Goal: Communication & Community: Answer question/provide support

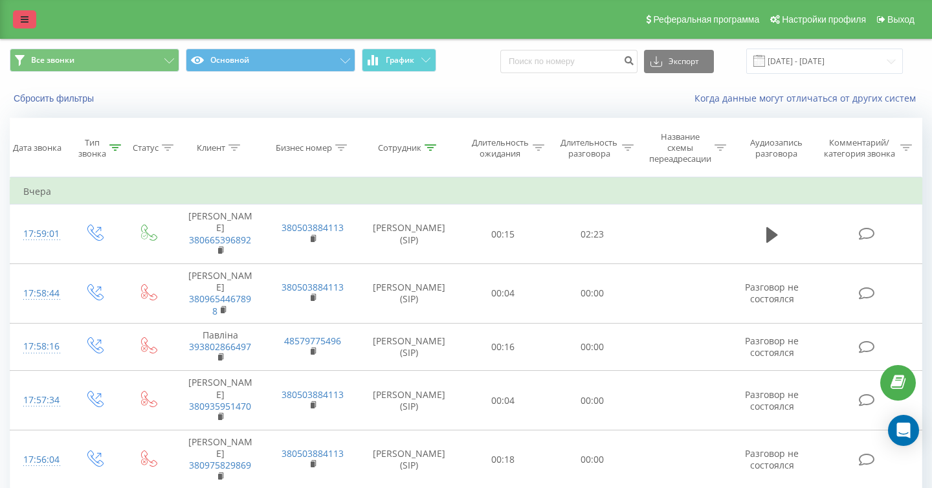
click at [23, 16] on icon at bounding box center [25, 19] width 8 height 9
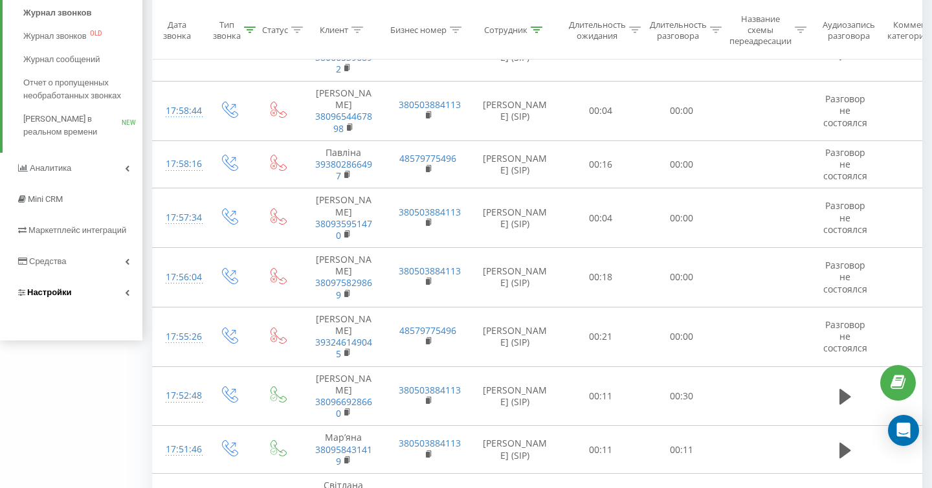
click at [109, 290] on link "Настройки" at bounding box center [71, 292] width 142 height 31
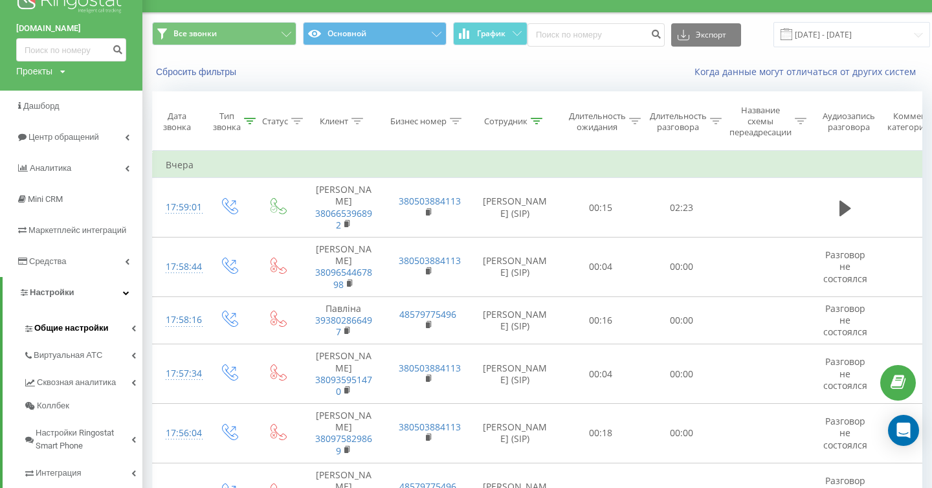
click at [107, 333] on link "Общие настройки" at bounding box center [82, 326] width 119 height 27
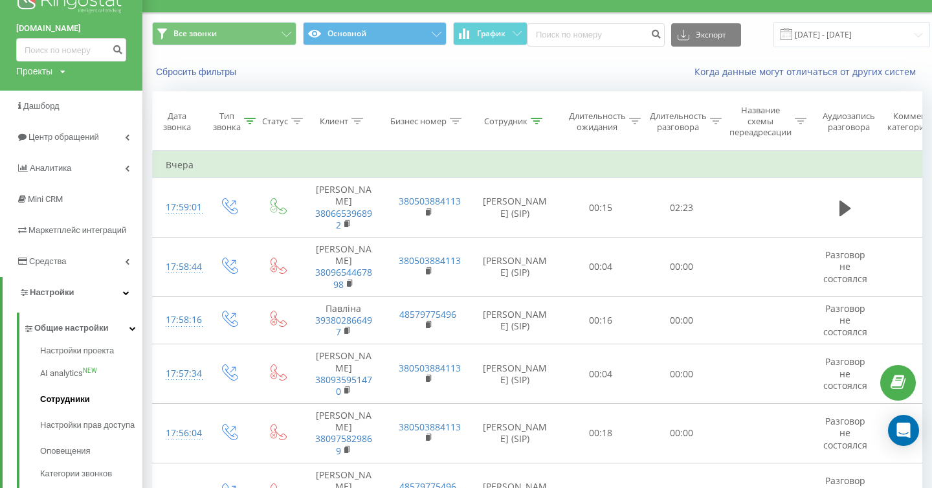
click at [82, 400] on span "Сотрудники" at bounding box center [65, 399] width 50 height 13
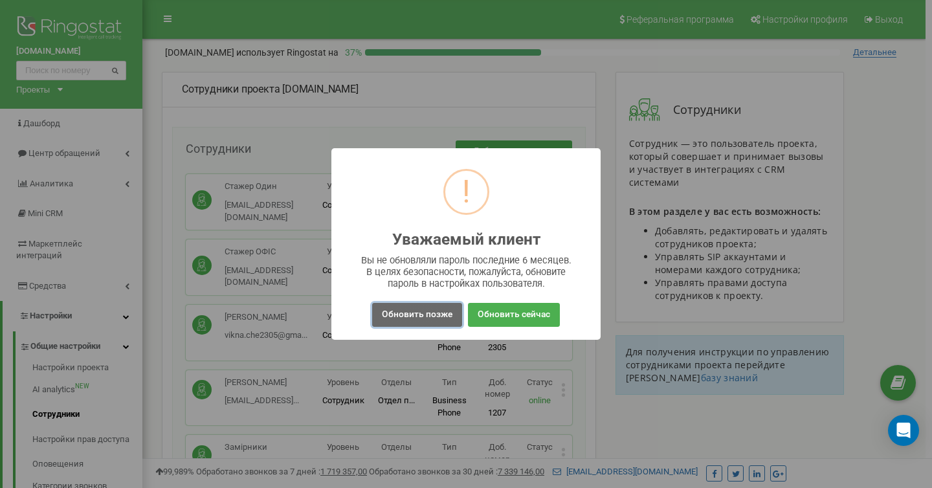
click at [396, 313] on button "Обновить позже" at bounding box center [417, 315] width 90 height 24
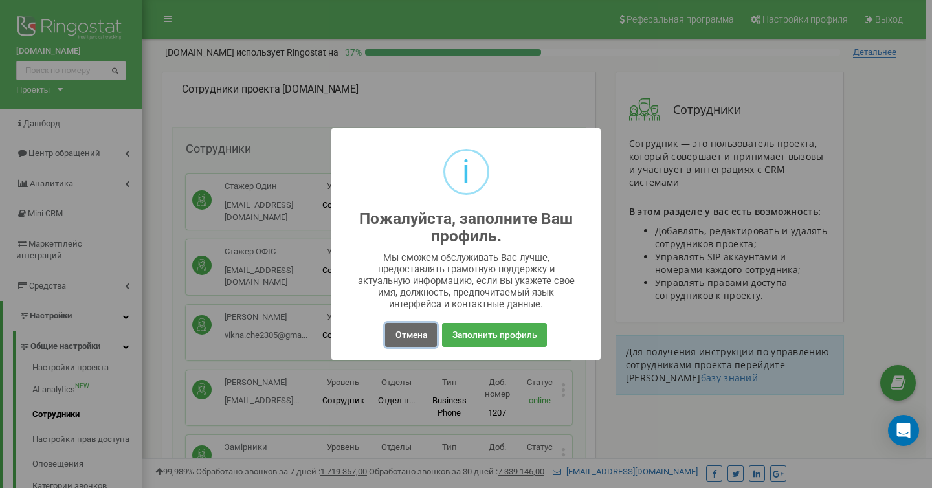
click at [409, 328] on button "Отмена" at bounding box center [410, 335] width 51 height 24
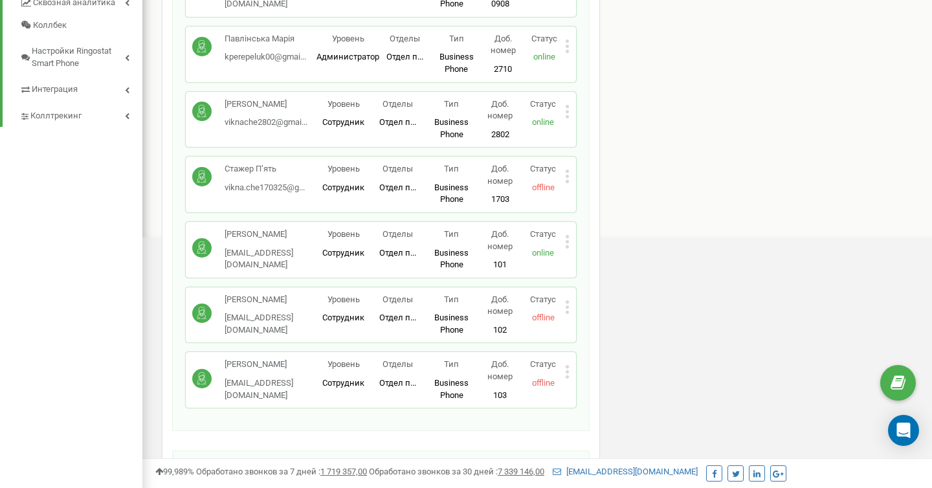
scroll to position [538, 0]
click at [565, 178] on icon at bounding box center [567, 177] width 5 height 14
click at [573, 188] on div "Редактировать" at bounding box center [626, 198] width 121 height 20
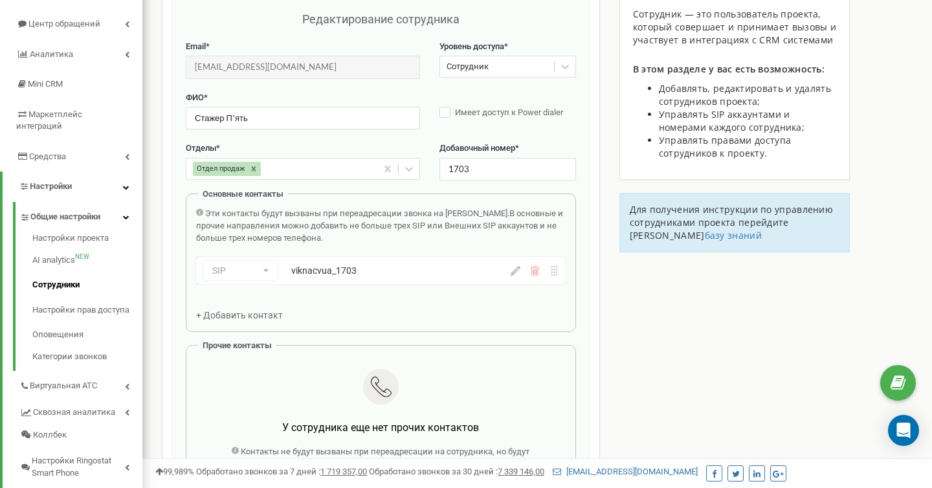
scroll to position [165, 0]
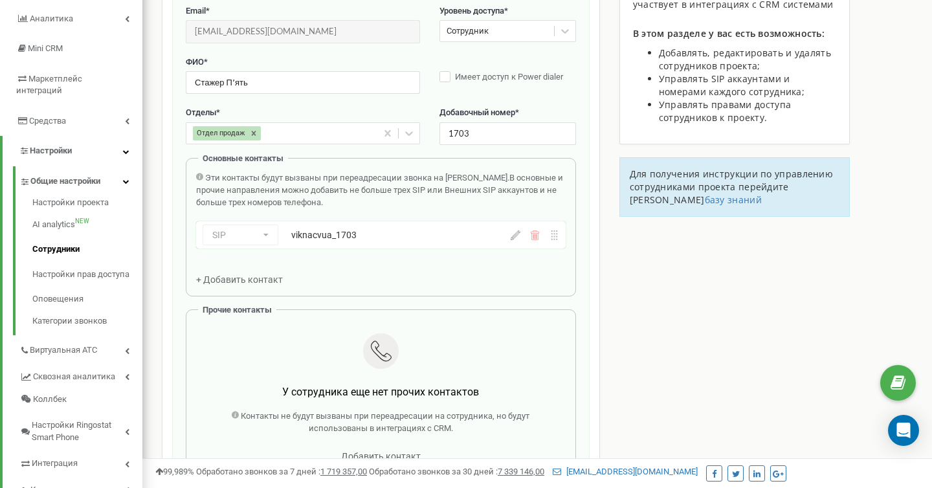
click at [517, 234] on icon at bounding box center [516, 235] width 10 height 10
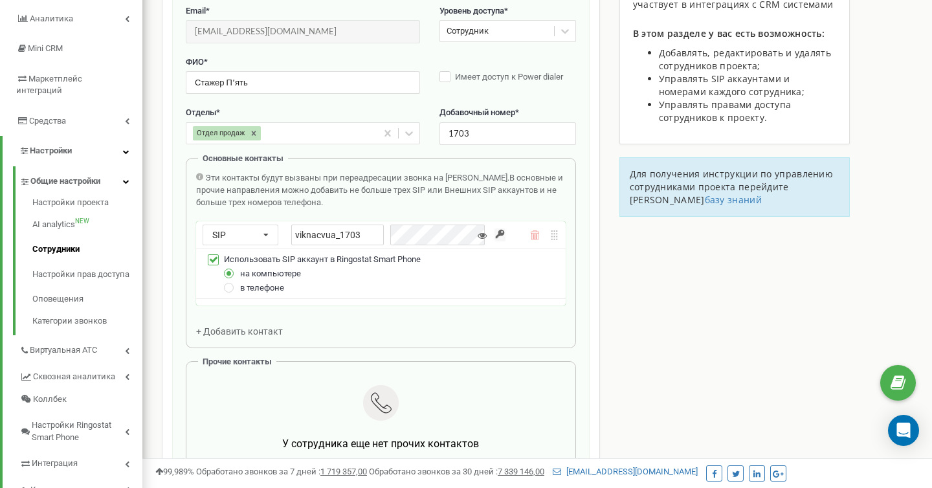
click at [482, 237] on icon at bounding box center [482, 235] width 9 height 9
click at [498, 234] on input "button" at bounding box center [499, 234] width 11 height 13
click at [511, 236] on div "SIP Номер телефона SIP Внешний SIP viknacvua_1703" at bounding box center [381, 234] width 370 height 27
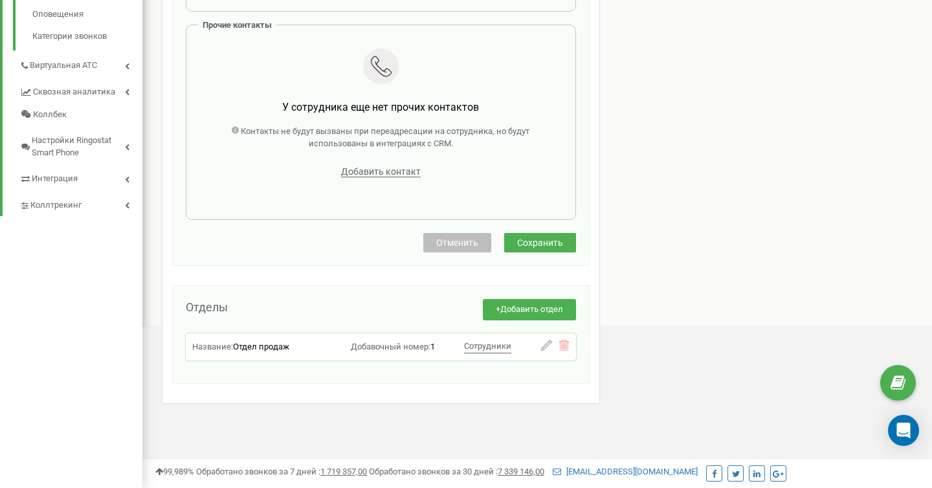
click at [540, 234] on button "Сохранить" at bounding box center [540, 242] width 72 height 19
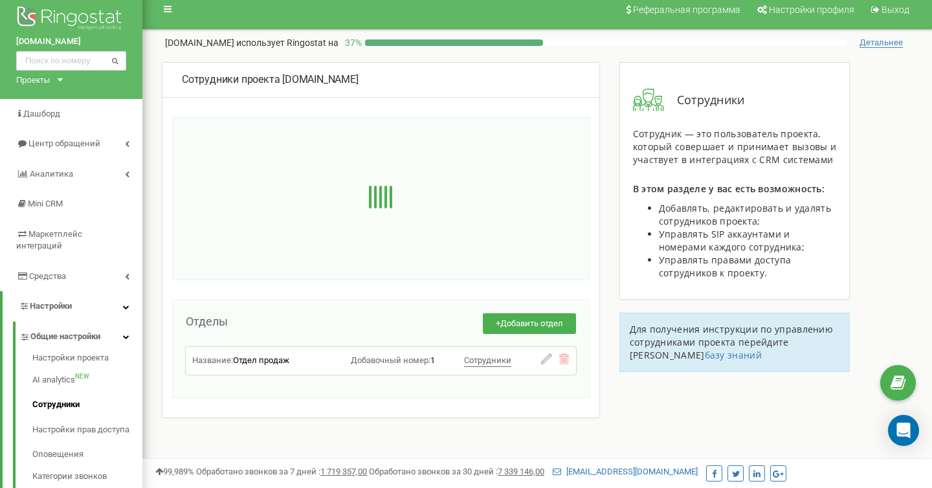
scroll to position [0, 0]
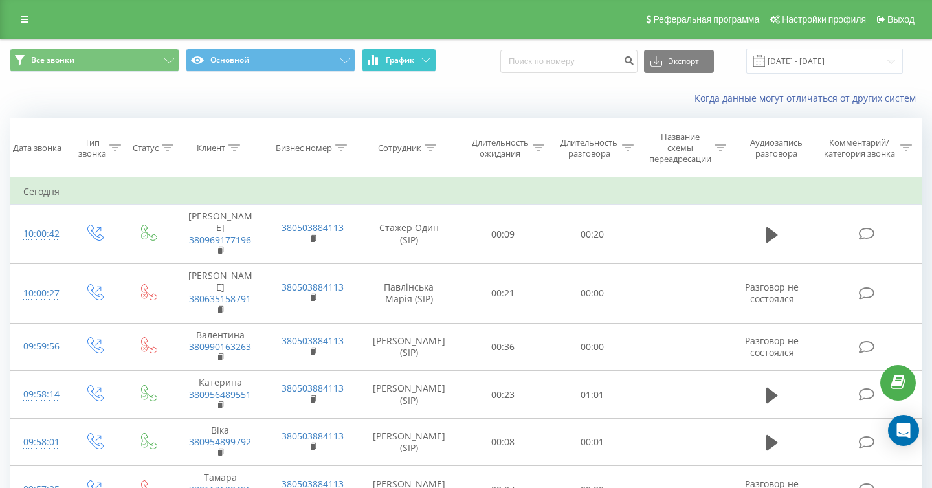
click at [421, 64] on button "График" at bounding box center [399, 60] width 74 height 23
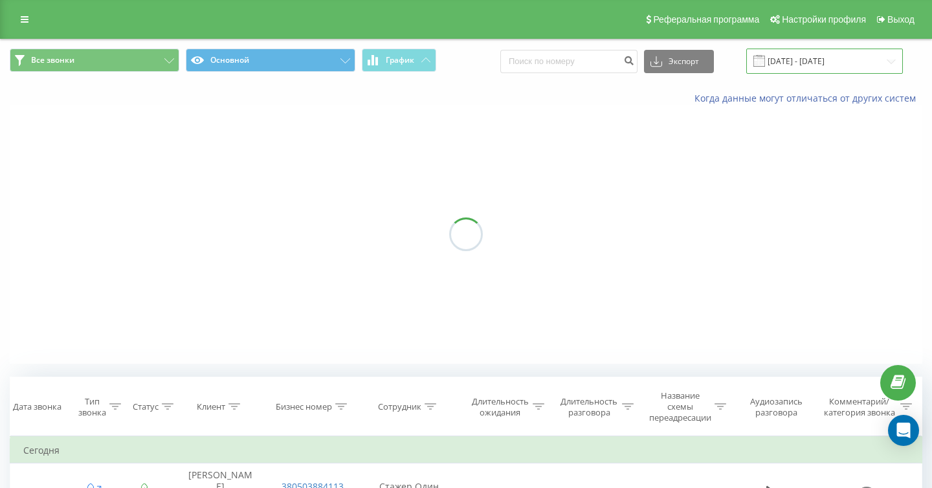
click at [811, 60] on input "19.07.2025 - 19.08.2025" at bounding box center [824, 61] width 157 height 25
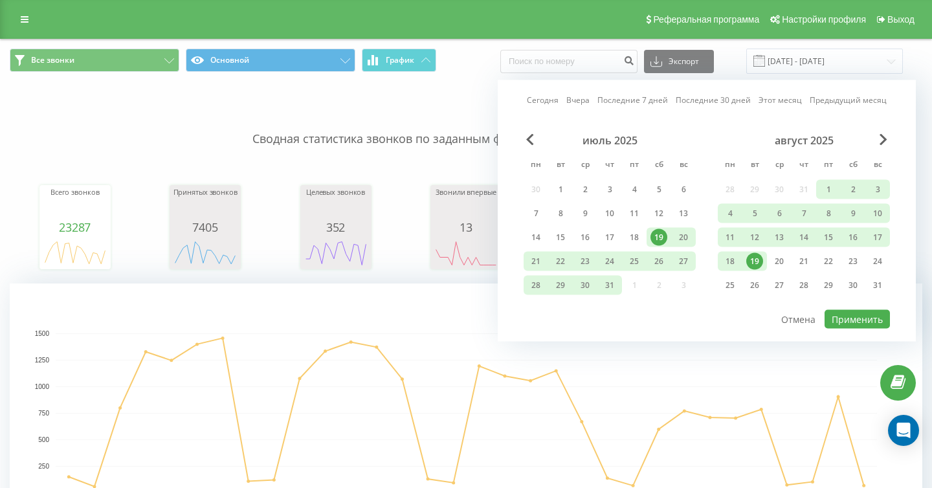
click at [758, 261] on div "19" at bounding box center [754, 261] width 17 height 17
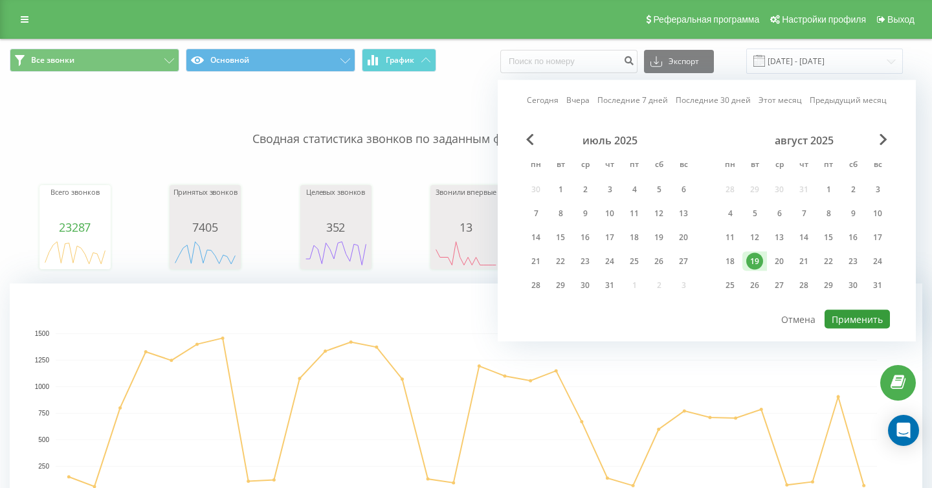
click at [859, 318] on button "Применить" at bounding box center [856, 319] width 65 height 19
type input "19.08.2025 - 19.08.2025"
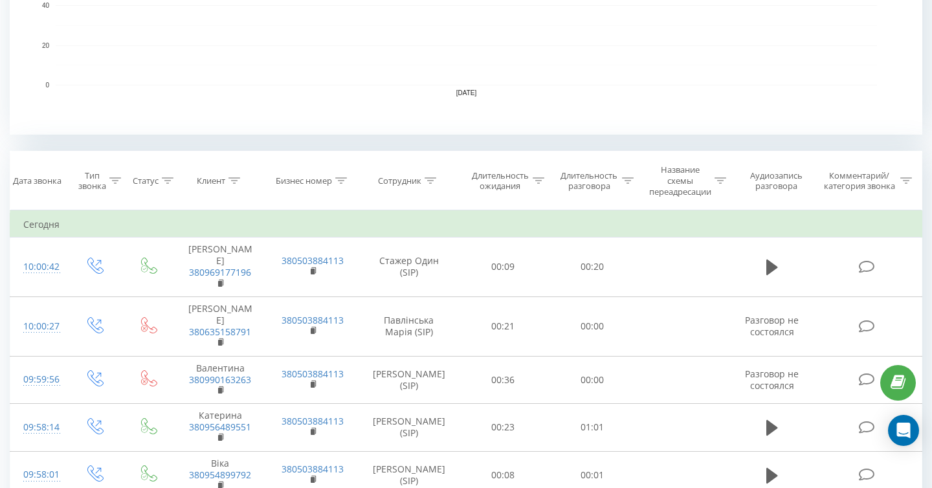
scroll to position [442, 0]
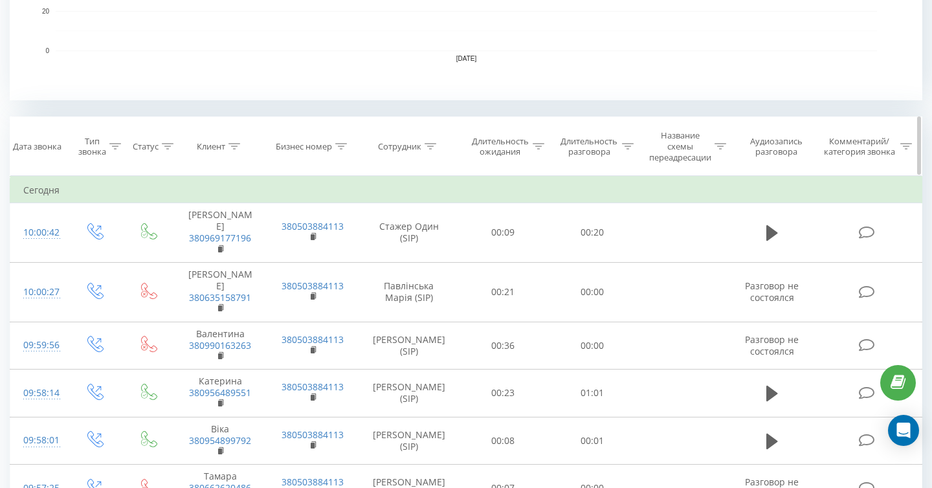
click at [428, 143] on icon at bounding box center [431, 146] width 12 height 6
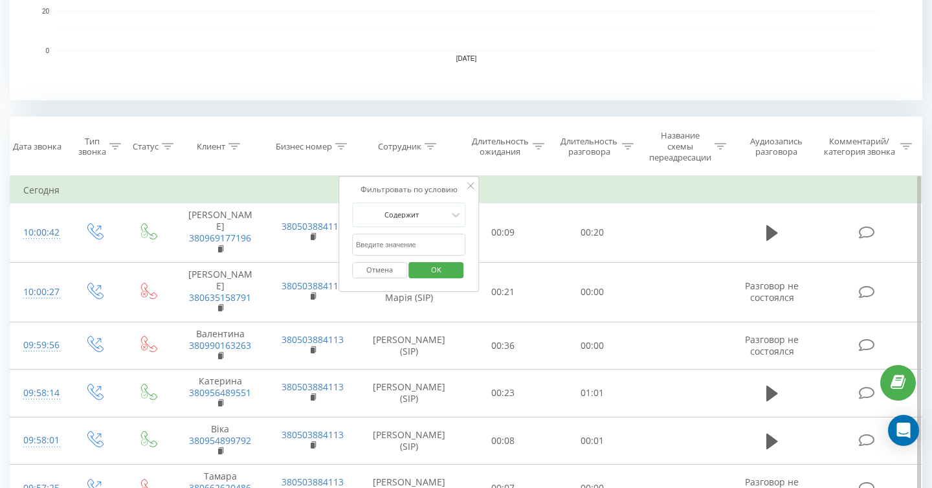
click at [441, 236] on input "text" at bounding box center [409, 245] width 114 height 23
type input "один"
click at [450, 267] on span "OK" at bounding box center [436, 269] width 36 height 20
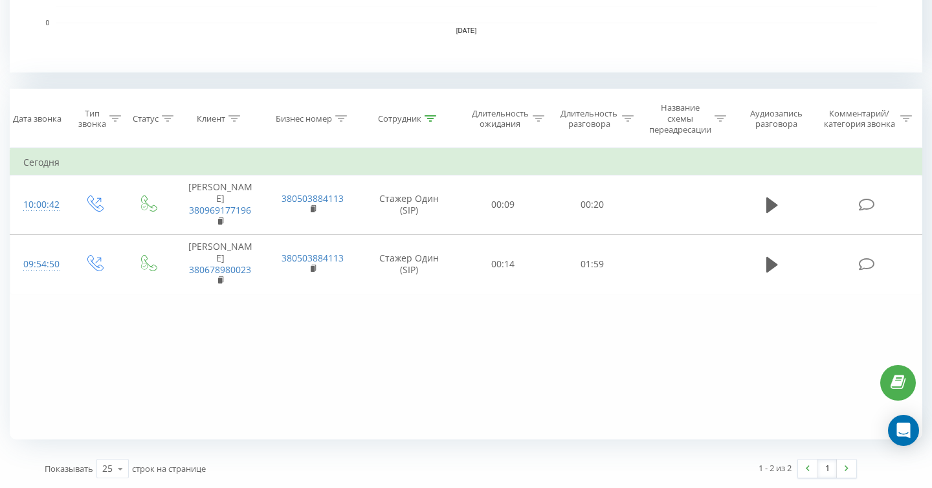
scroll to position [463, 0]
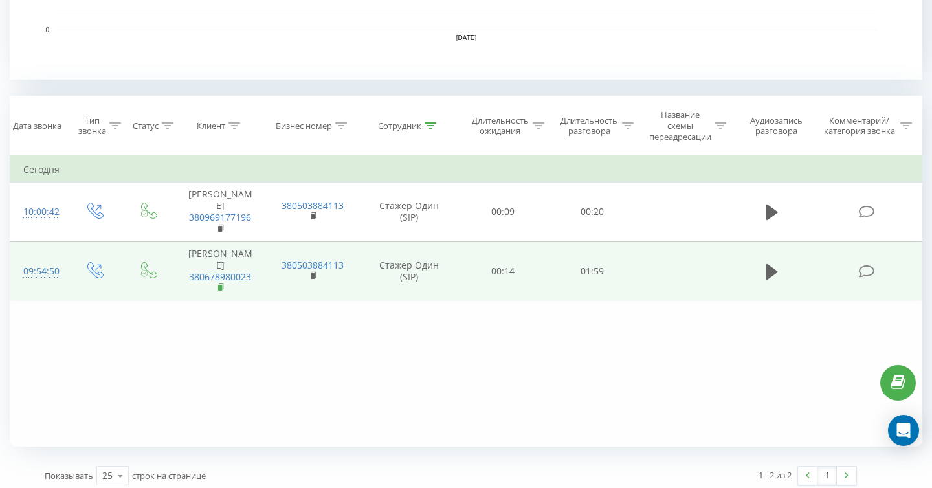
click at [219, 285] on rect at bounding box center [220, 288] width 4 height 6
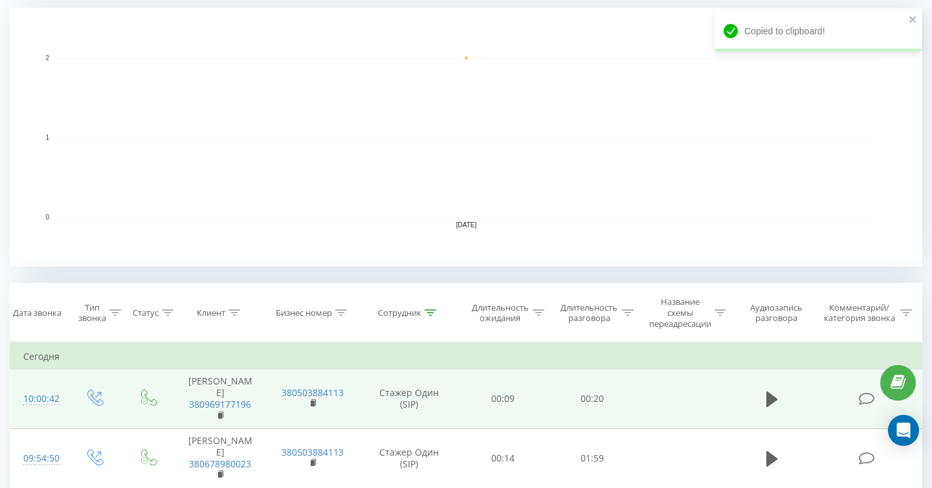
scroll to position [0, 0]
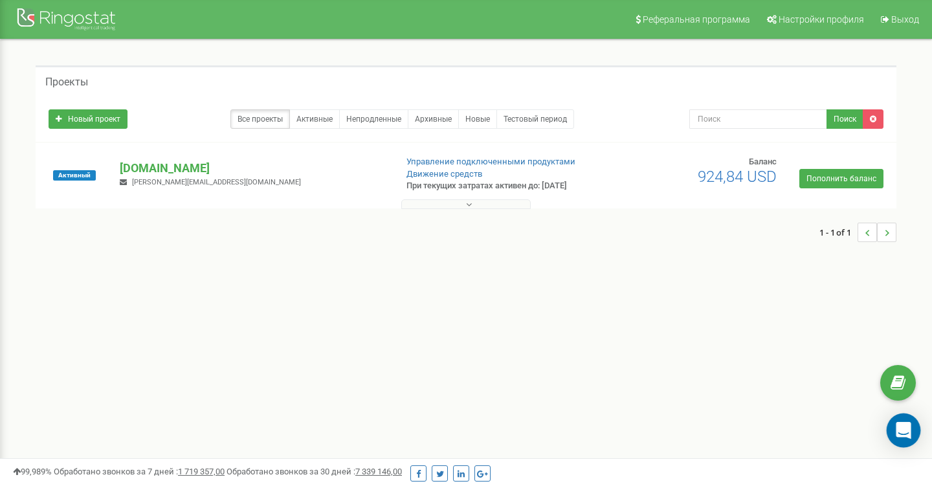
click at [910, 429] on div "Open Intercom Messenger" at bounding box center [904, 431] width 34 height 34
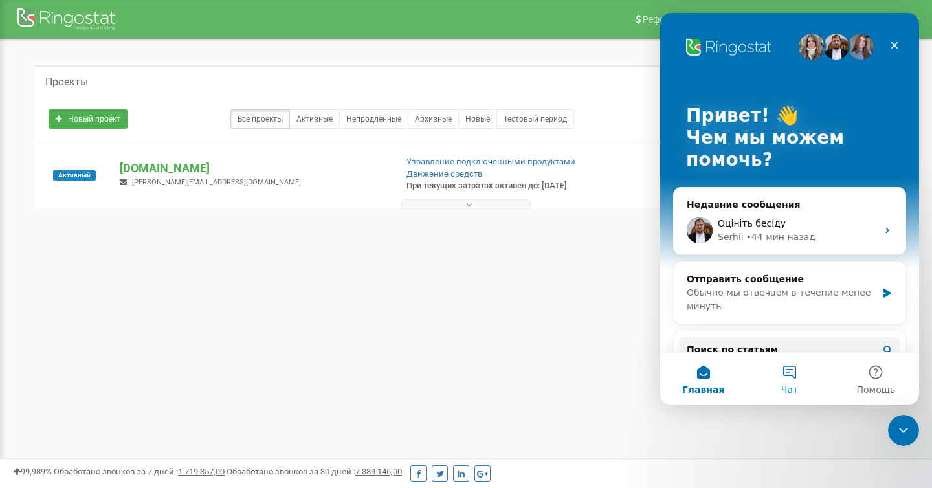
click at [803, 382] on button "Чат" at bounding box center [789, 379] width 86 height 52
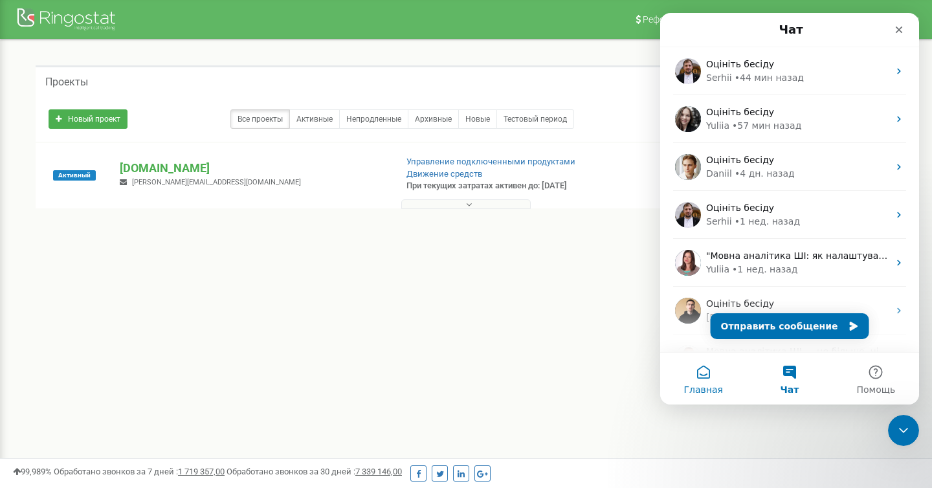
click at [705, 375] on button "Главная" at bounding box center [703, 379] width 86 height 52
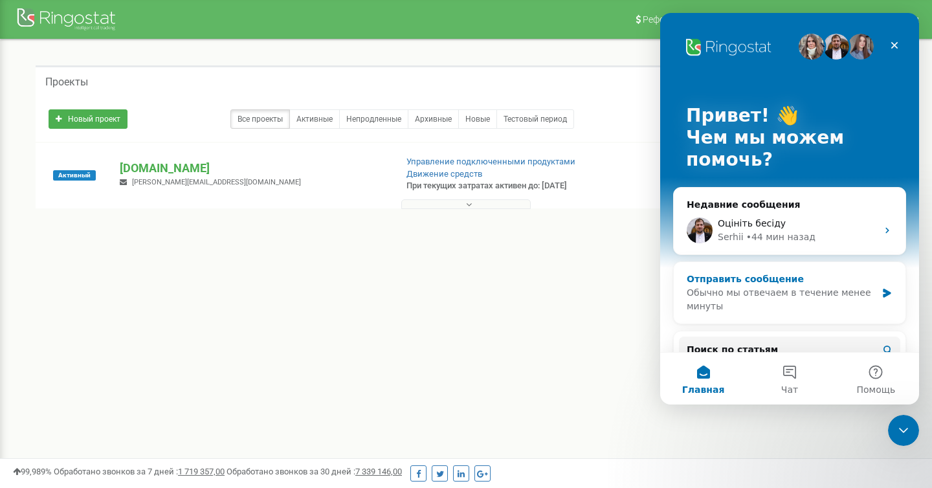
click at [799, 293] on div "Обычно мы отвечаем в течение менее минуты" at bounding box center [782, 299] width 190 height 27
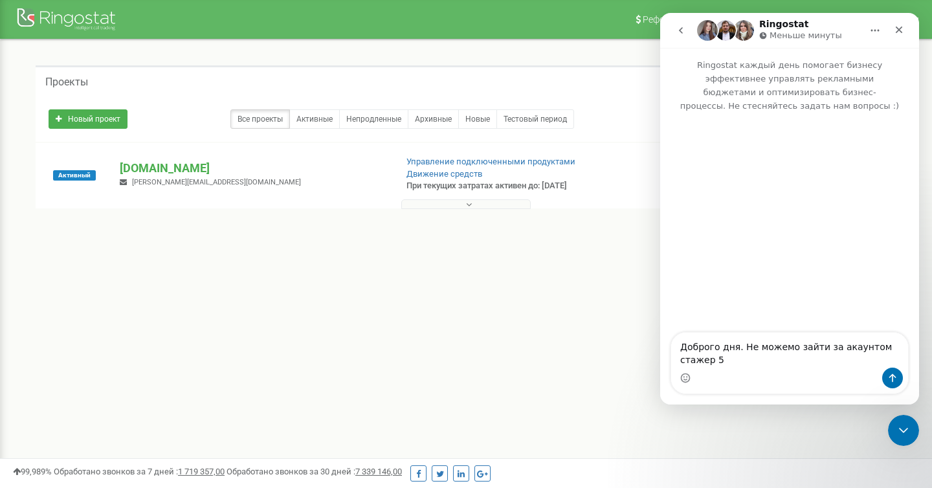
type textarea "Доброго дня. Не можемо зайти за акаунтом стажер 5."
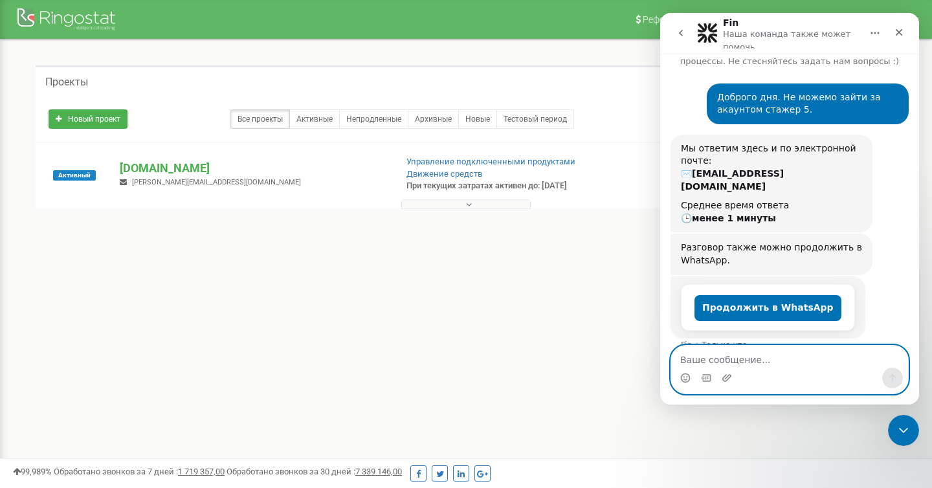
scroll to position [58, 0]
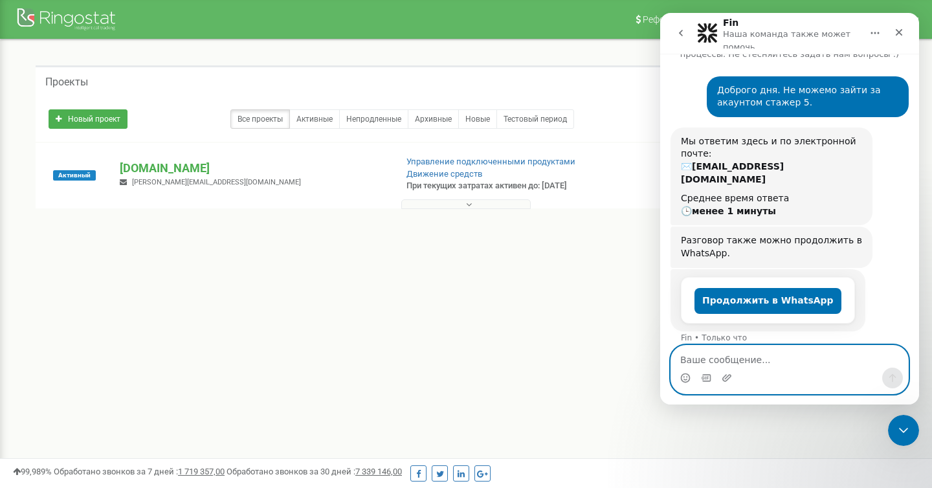
click at [804, 355] on textarea "Ваше сообщение..." at bounding box center [789, 357] width 237 height 22
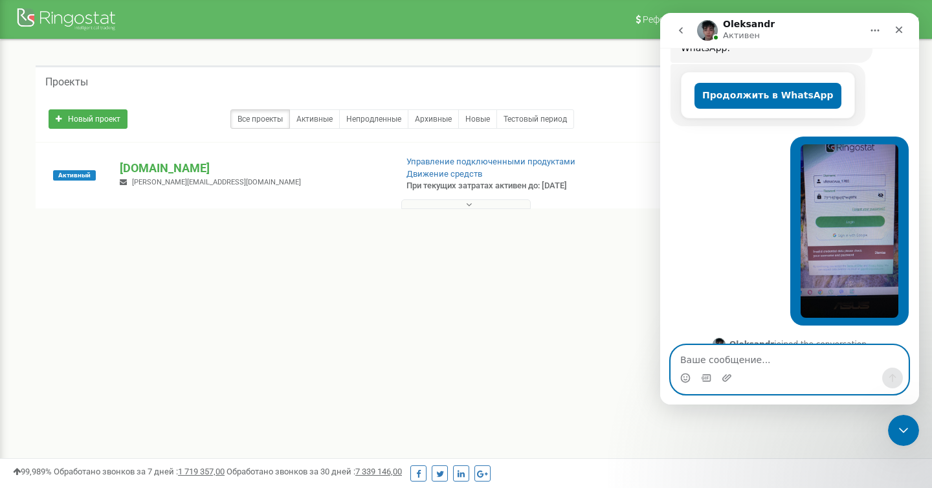
scroll to position [320, 0]
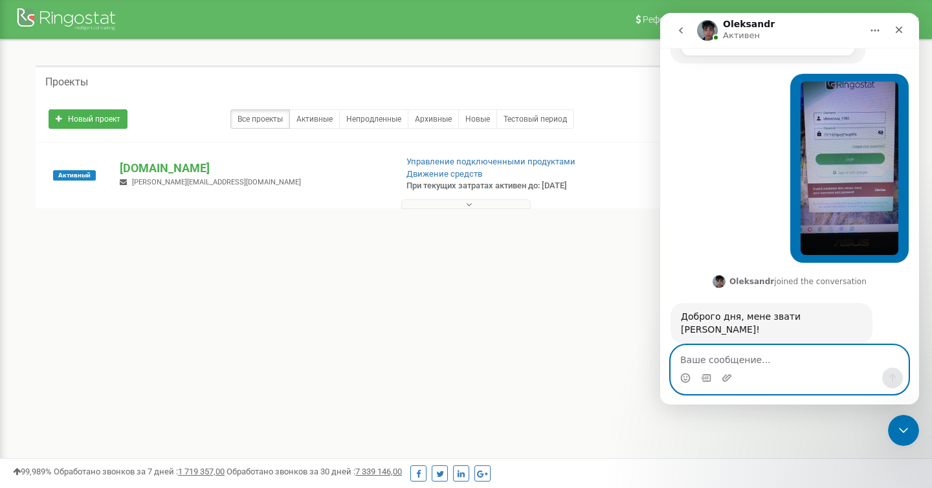
click at [731, 366] on textarea "Ваше сообщение..." at bounding box center [789, 357] width 237 height 22
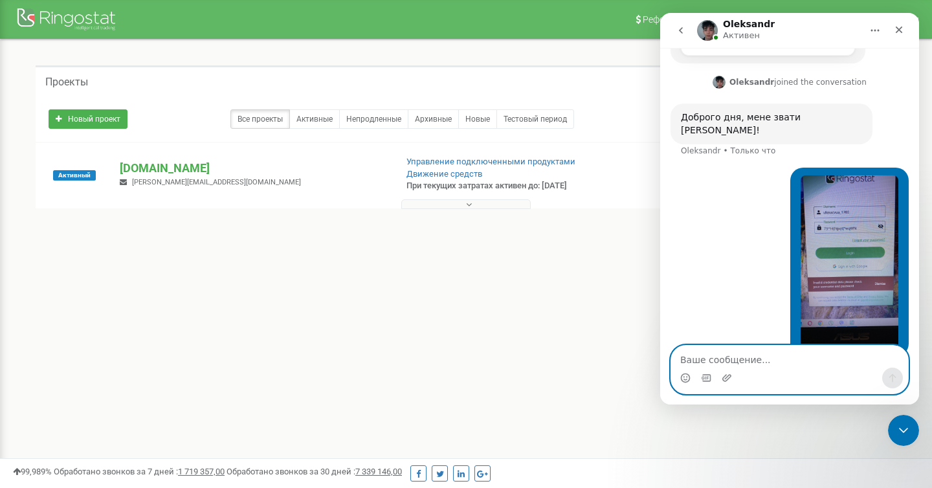
paste textarea "viknacvua_1703 79^H(|Ypqt[*wqWN"
type textarea "viknacvua_1703 79^H(|Ypqt[*wqWN"
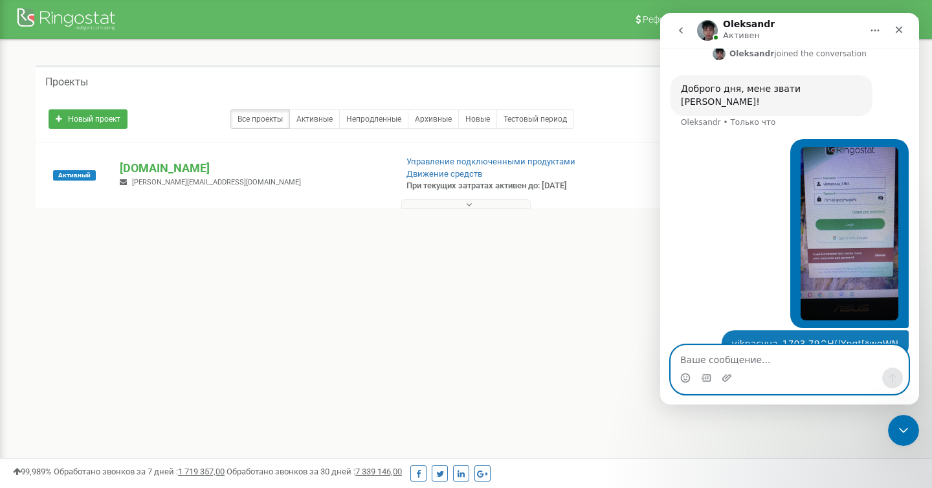
scroll to position [349, 0]
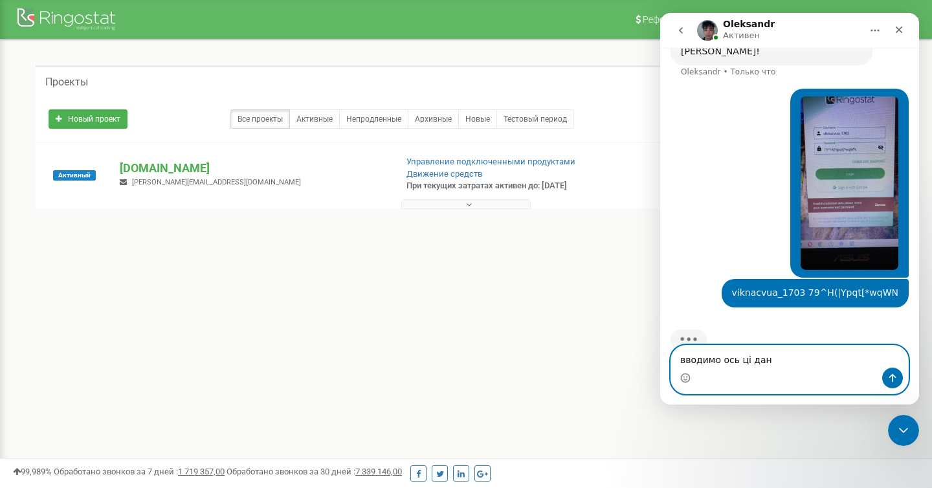
type textarea "вводимо ось ці дані"
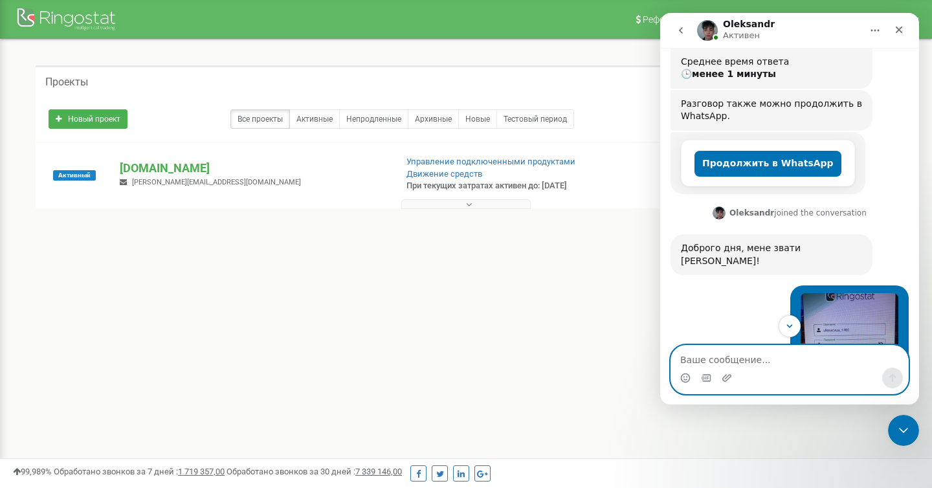
scroll to position [417, 0]
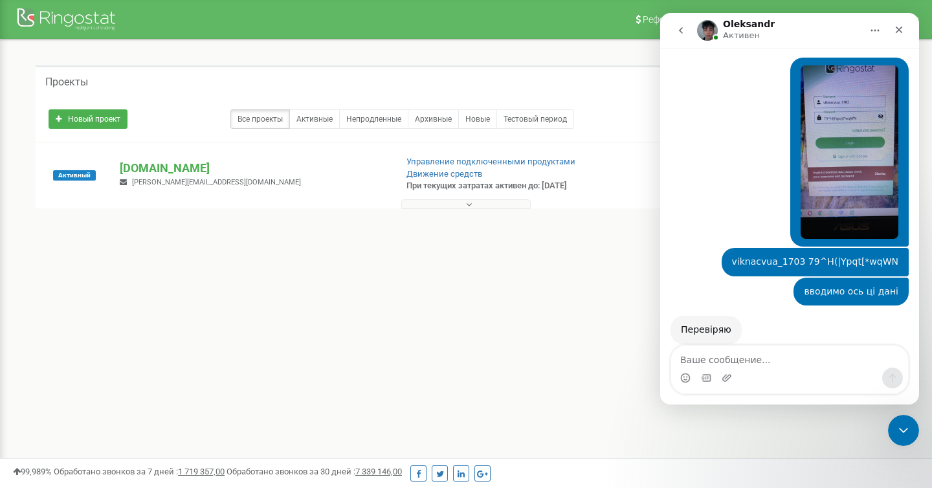
click at [844, 140] on img "Павлінська говорит…" at bounding box center [849, 151] width 98 height 173
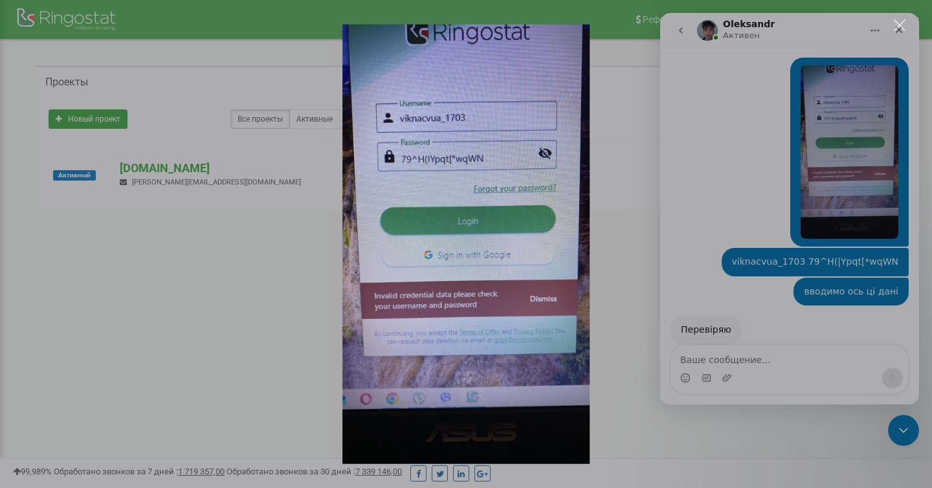
click at [697, 76] on div "Мессенджер Intercom" at bounding box center [466, 244] width 932 height 488
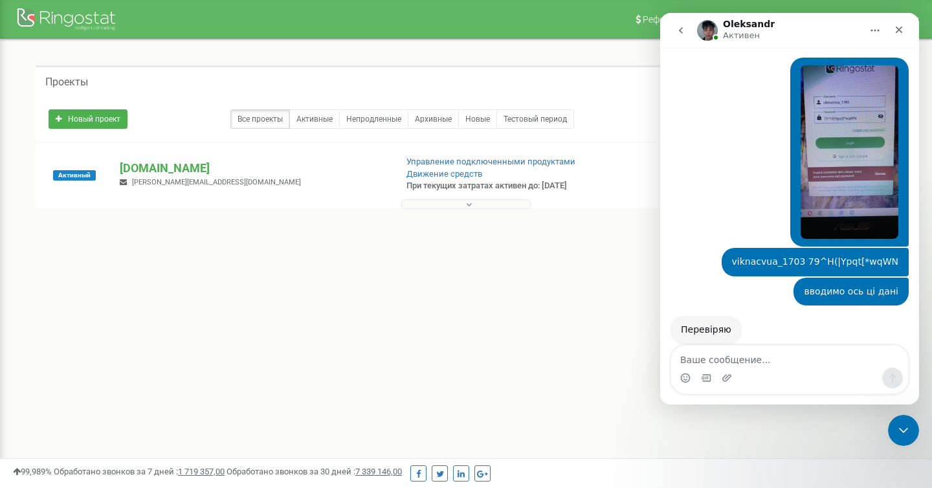
scroll to position [409, 0]
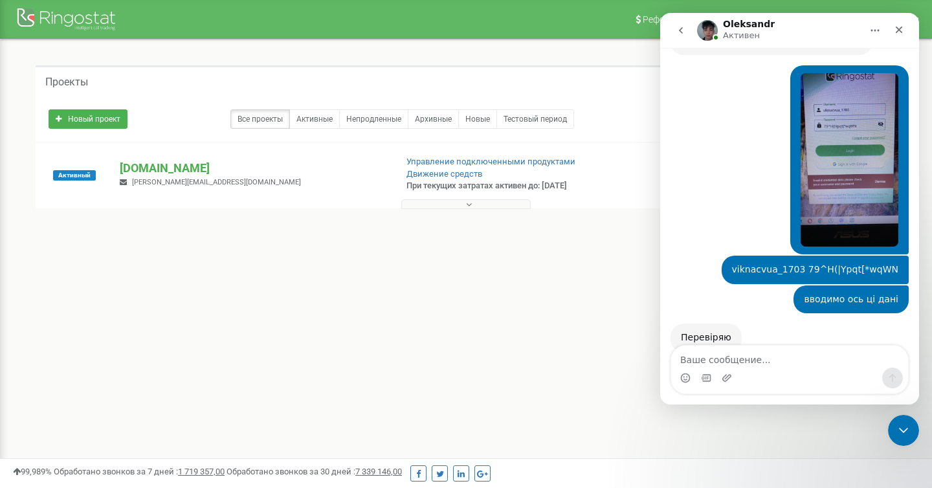
click at [708, 36] on img "Мессенджер Intercom" at bounding box center [707, 30] width 21 height 21
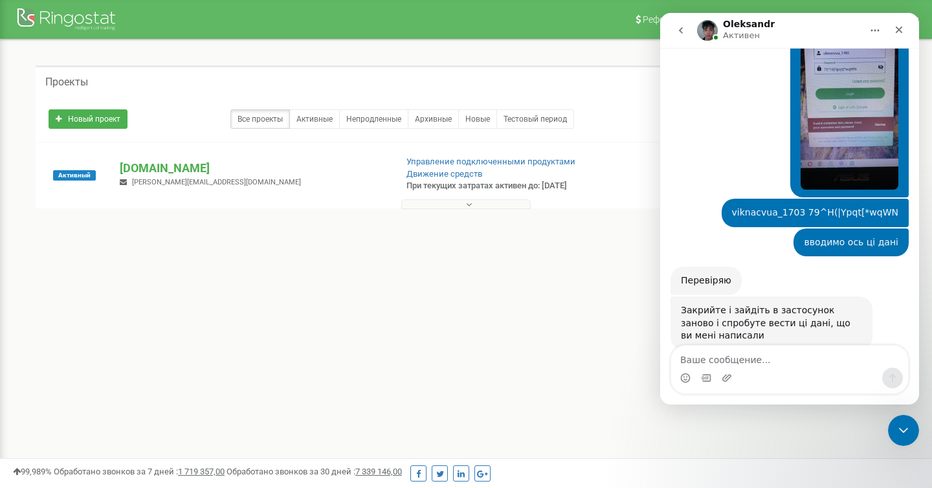
scroll to position [472, 0]
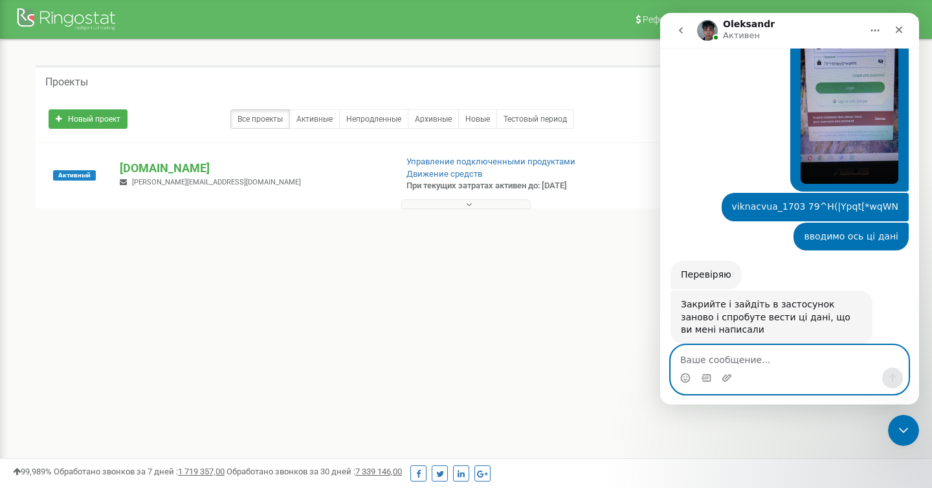
click at [752, 361] on textarea "Ваше сообщение..." at bounding box center [789, 357] width 237 height 22
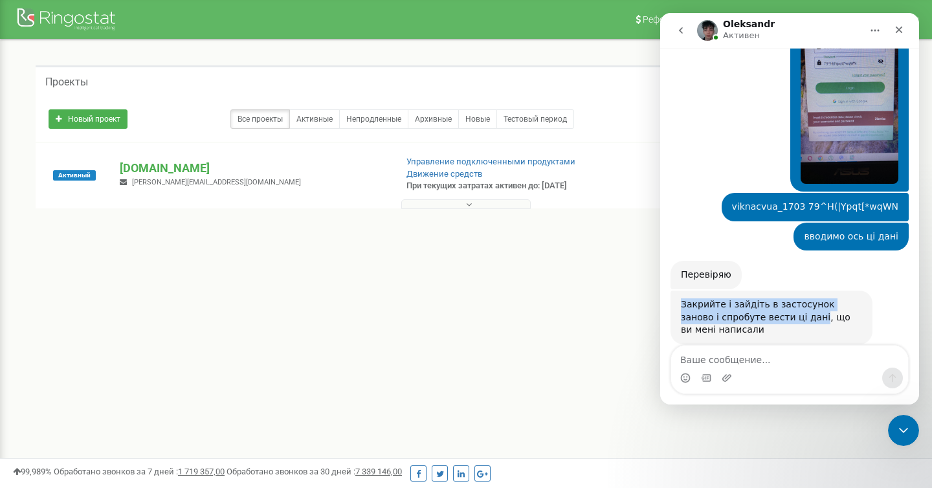
drag, startPoint x: 682, startPoint y: 277, endPoint x: 780, endPoint y: 290, distance: 99.2
click at [780, 298] on div "Закрийте і зайдіть в застосунок заново і спробуте вести ці дані, що ви мені нап…" at bounding box center [771, 317] width 181 height 38
copy div "Закрийте і зайдіть в застосунок заново і спробуте вести ці дані,"
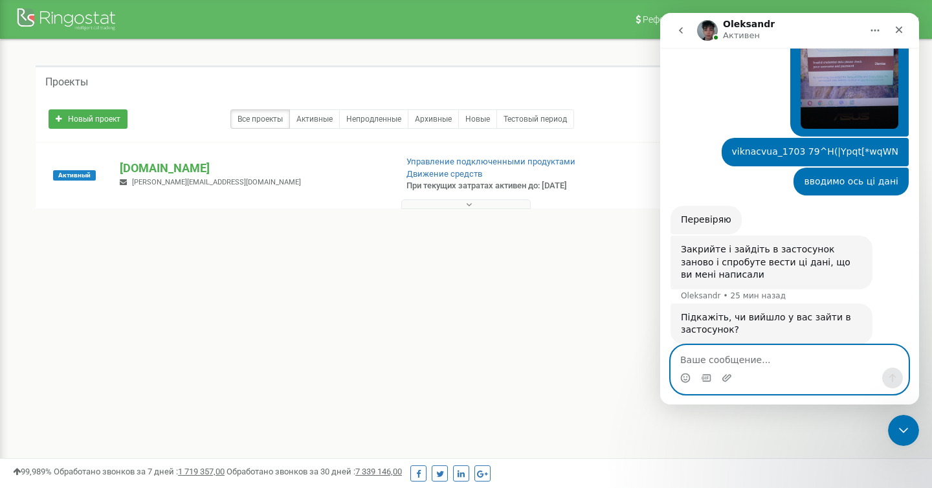
click at [777, 358] on textarea "Ваше сообщение..." at bounding box center [789, 357] width 237 height 22
type textarea "ні"
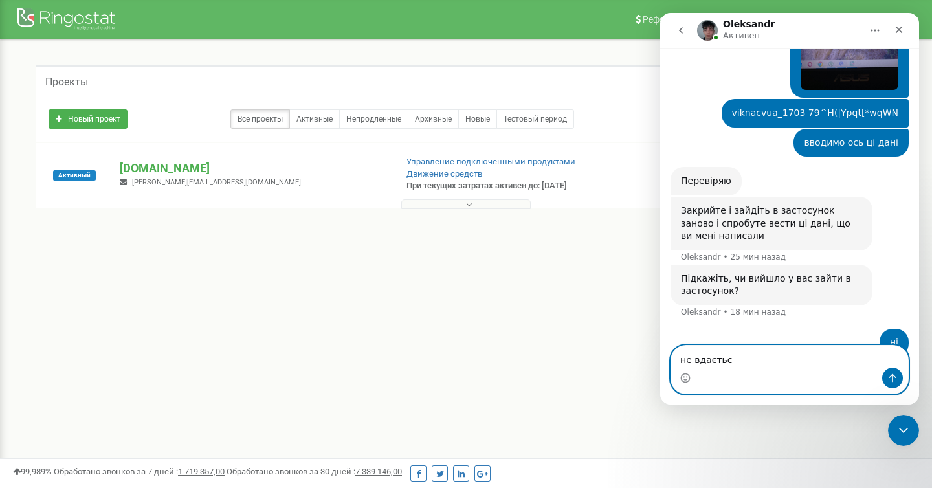
type textarea "не вдається"
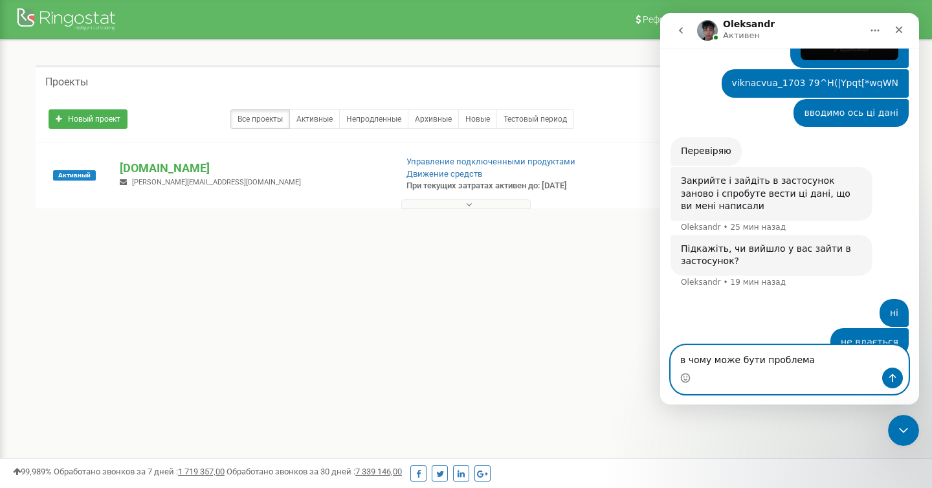
type textarea "в чому може бути проблема?"
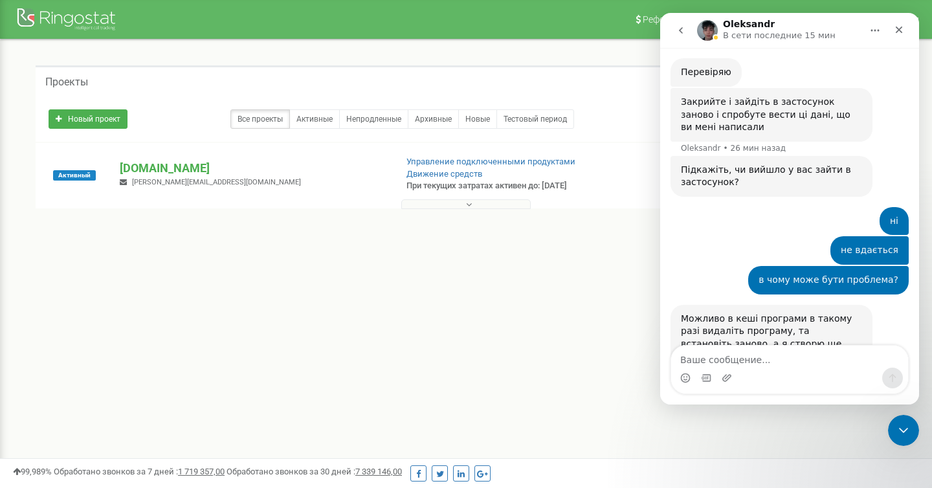
scroll to position [689, 0]
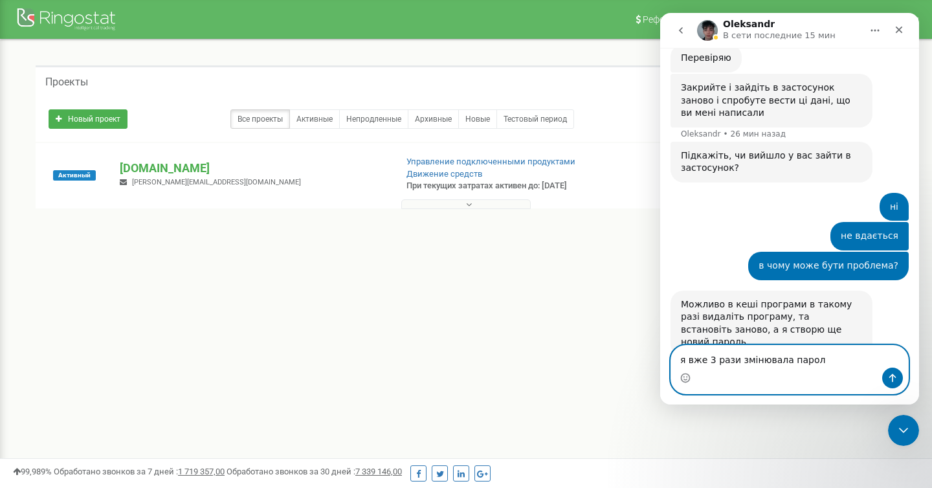
type textarea "я вже 3 рази змінювала пароль"
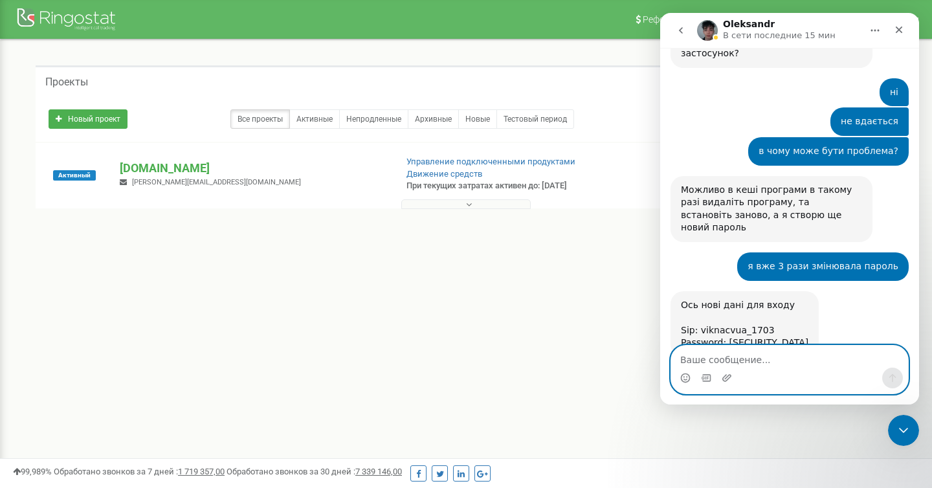
scroll to position [804, 0]
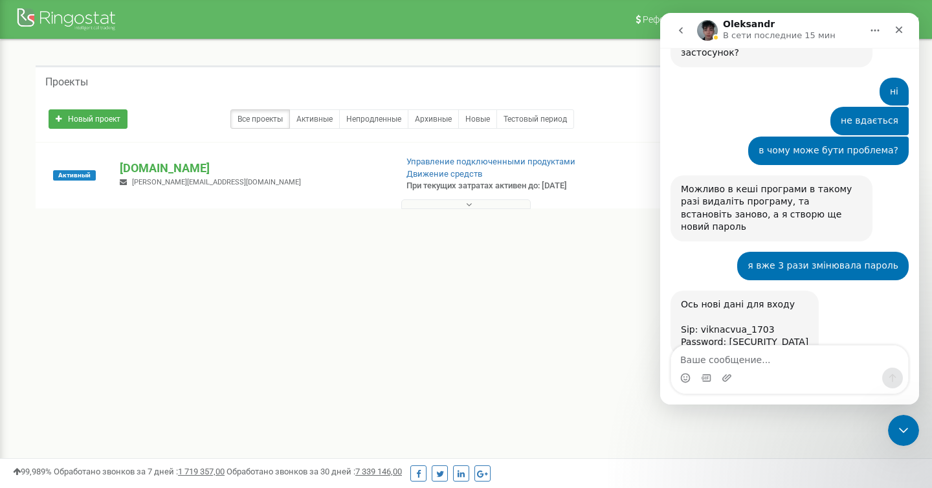
drag, startPoint x: 727, startPoint y: 304, endPoint x: 816, endPoint y: 303, distance: 89.3
click at [816, 303] on div "Ось нові дані для входу Sip: viknacvua_1703 Password: wgSV+SEvtNt,f5Vw Oleksand…" at bounding box center [744, 324] width 148 height 66
copy div "wgSV+SEvtNt,f5Vw"
click at [736, 298] on div "Ось нові дані для входу Sip: viknacvua_1703" at bounding box center [744, 317] width 127 height 38
drag, startPoint x: 768, startPoint y: 291, endPoint x: 700, endPoint y: 292, distance: 68.6
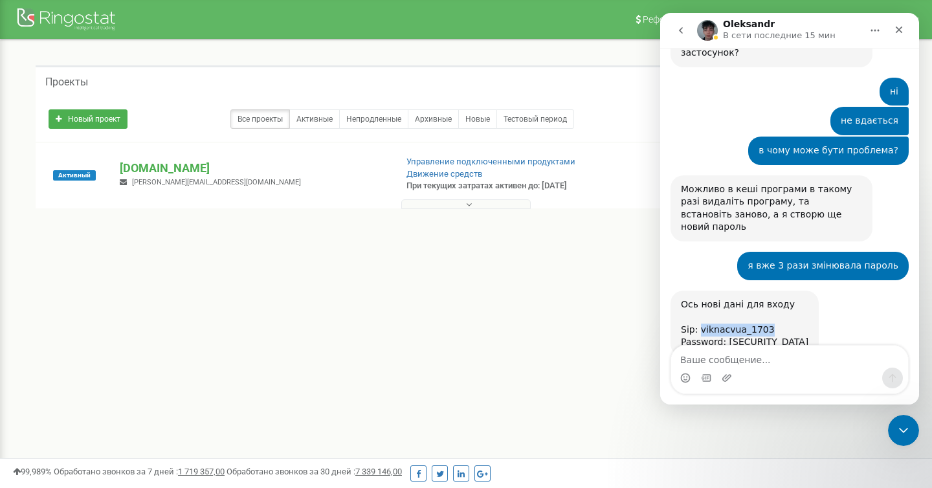
click at [700, 298] on div "Ось нові дані для входу Sip: viknacvua_1703" at bounding box center [744, 317] width 127 height 38
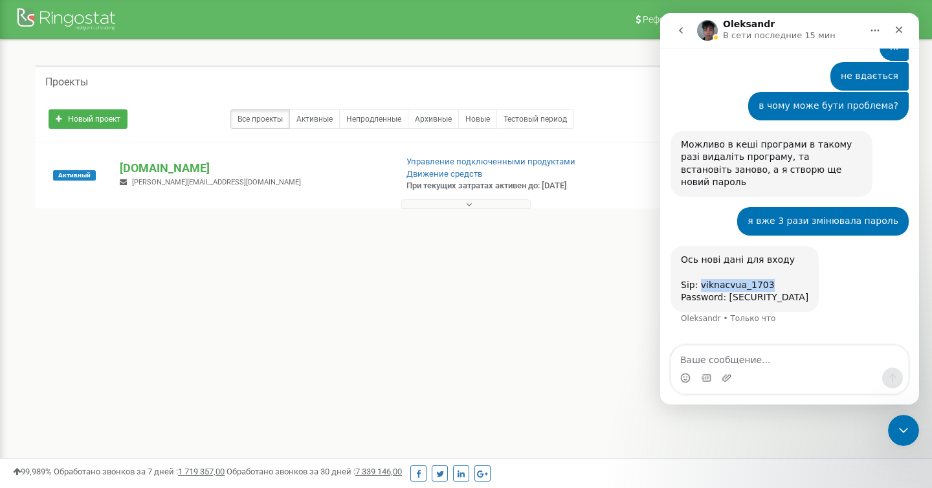
copy div "viknacvua_1703"
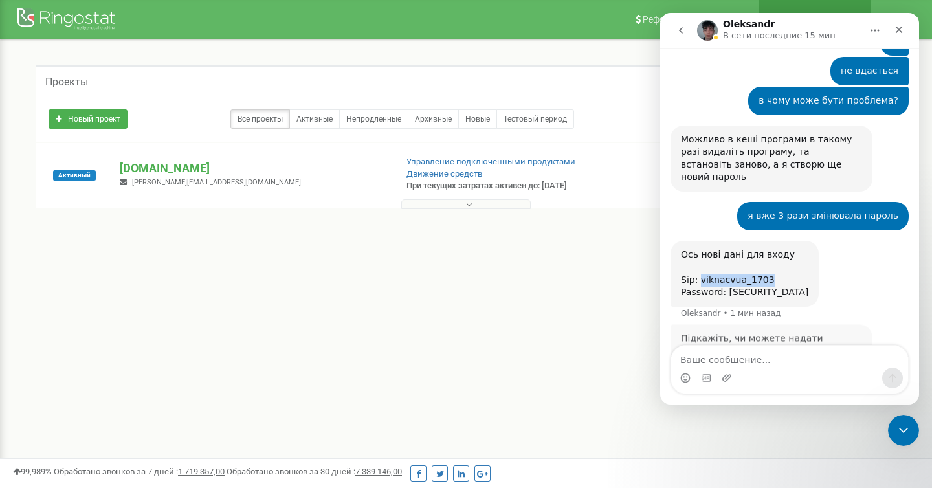
scroll to position [859, 0]
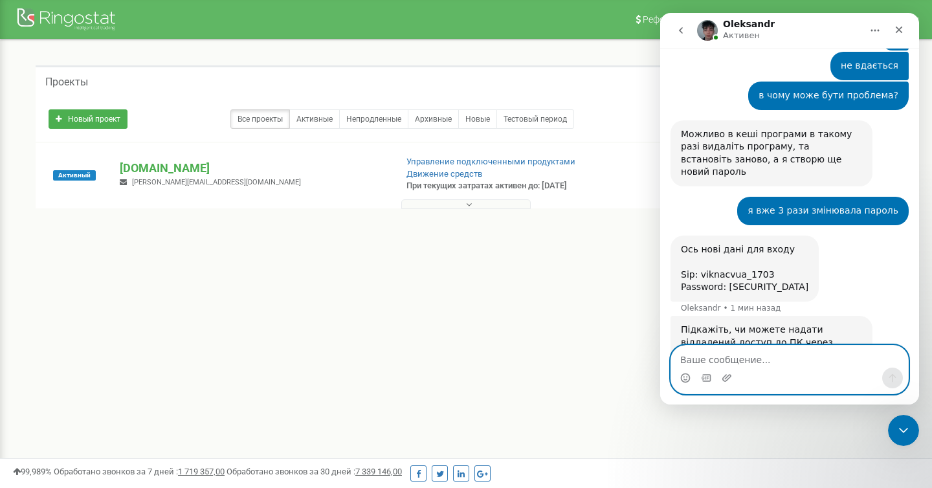
click at [775, 350] on textarea "Ваше сообщение..." at bounding box center [789, 357] width 237 height 22
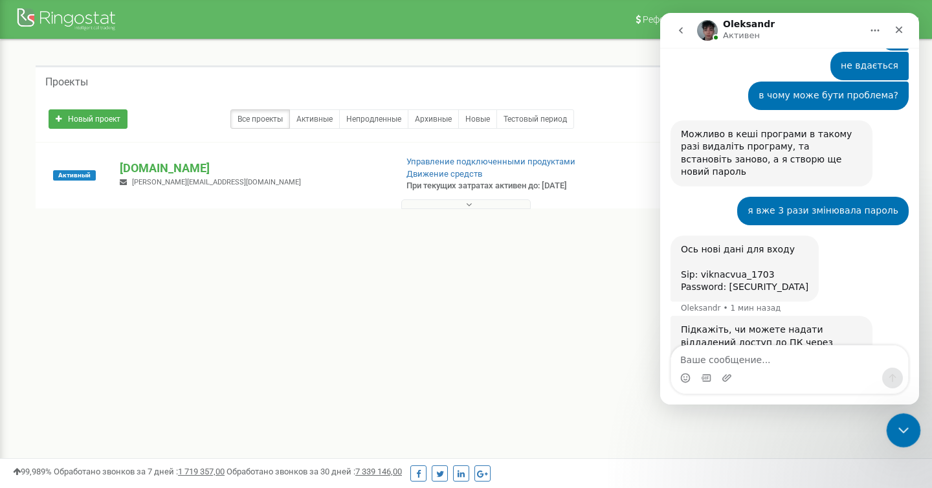
click at [900, 426] on icon "Закрыть службу сообщений Intercom" at bounding box center [902, 429] width 16 height 16
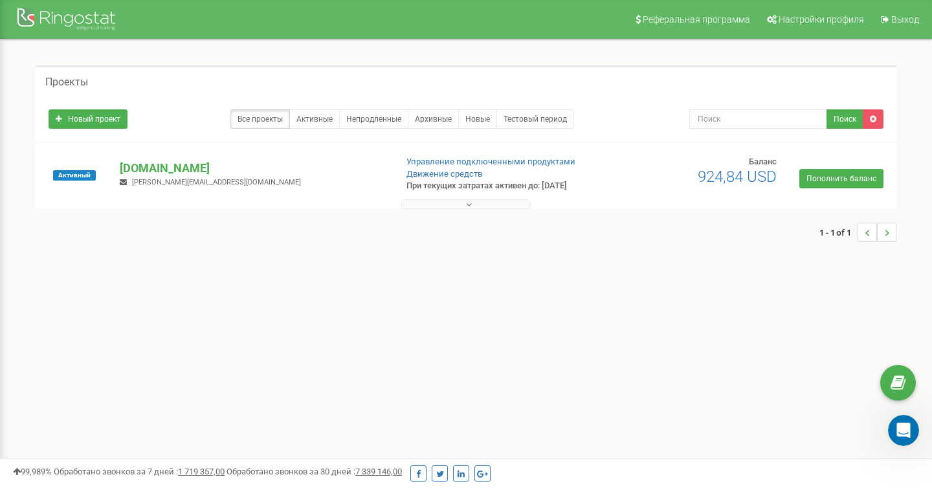
scroll to position [833, 0]
drag, startPoint x: 1806, startPoint y: 838, endPoint x: 912, endPoint y: 426, distance: 983.9
click at [914, 426] on div "Открыть службу сообщений Intercom" at bounding box center [901, 428] width 43 height 43
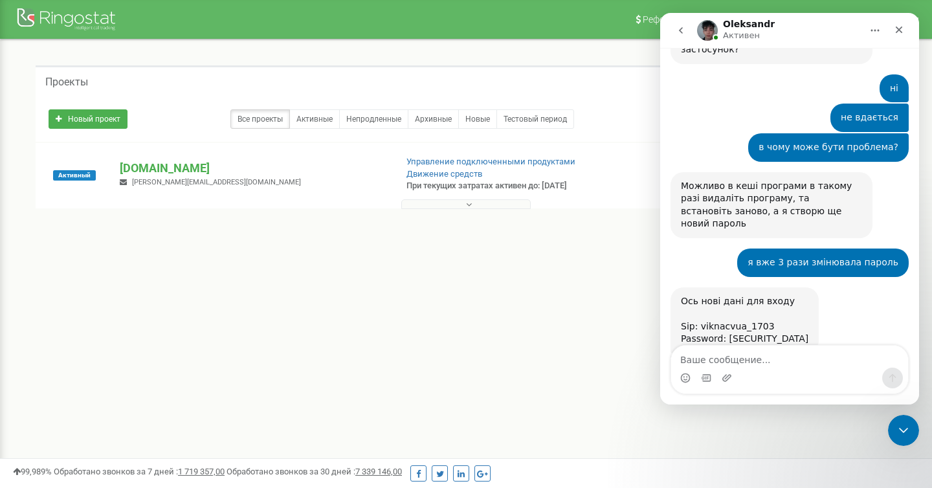
click at [807, 370] on div "Мессенджер Intercom" at bounding box center [789, 378] width 237 height 21
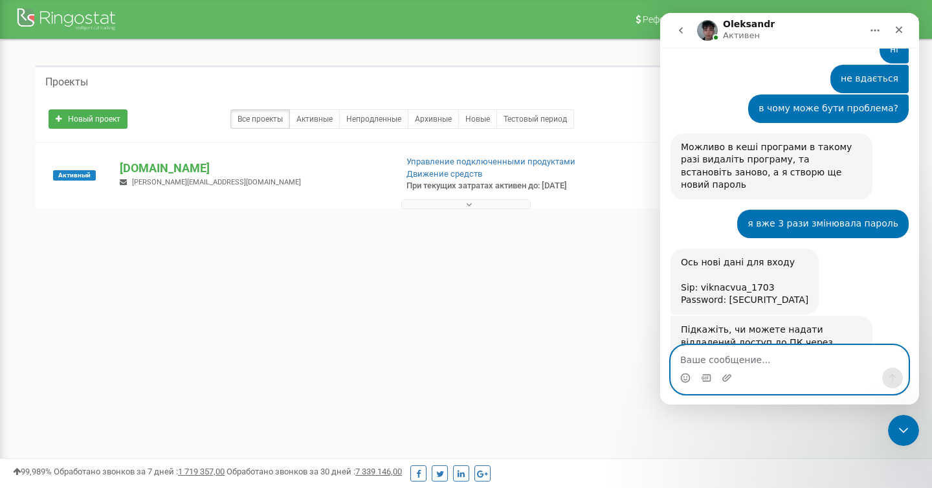
click at [800, 359] on textarea "Ваше сообщение..." at bounding box center [789, 357] width 237 height 22
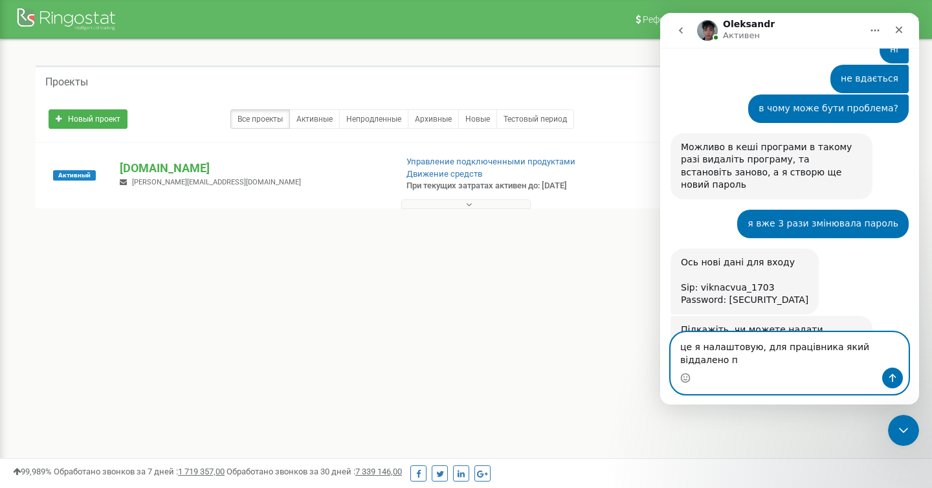
scroll to position [846, 0]
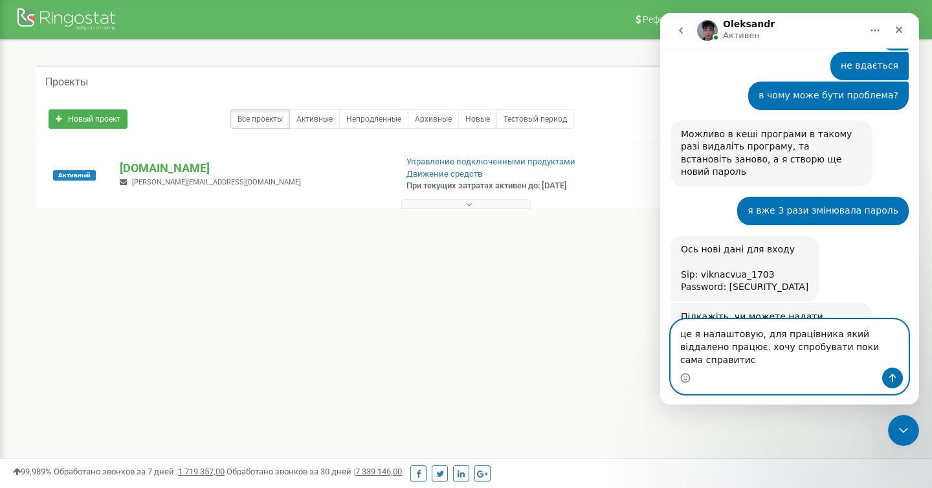
type textarea "це я налаштовую, для працівника який віддалено працює. хочу спробувати поки сам…"
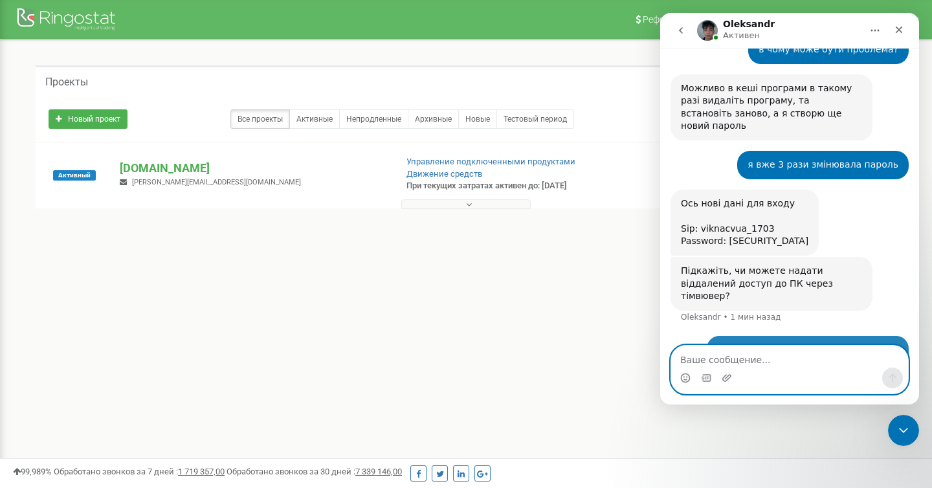
scroll to position [897, 0]
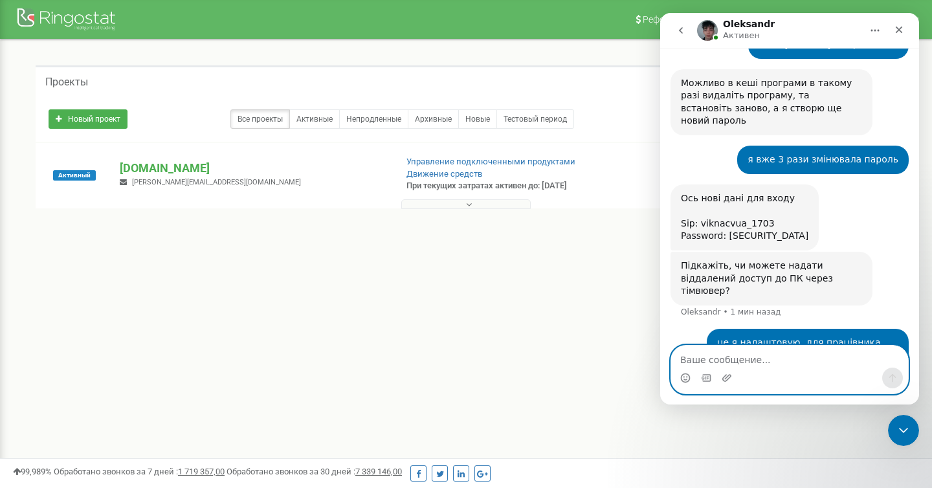
type textarea "ь"
type textarea "тільки не розумію в чому проблема"
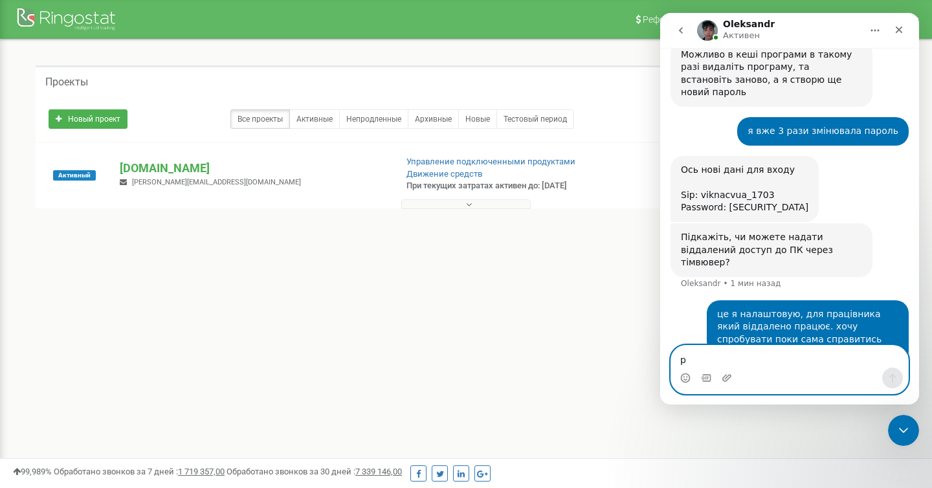
scroll to position [927, 0]
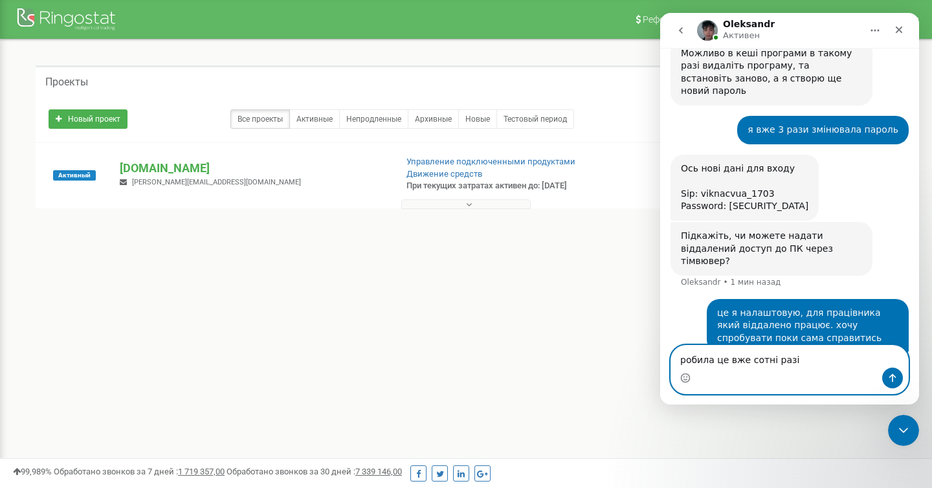
type textarea "робила це вже сотні разів"
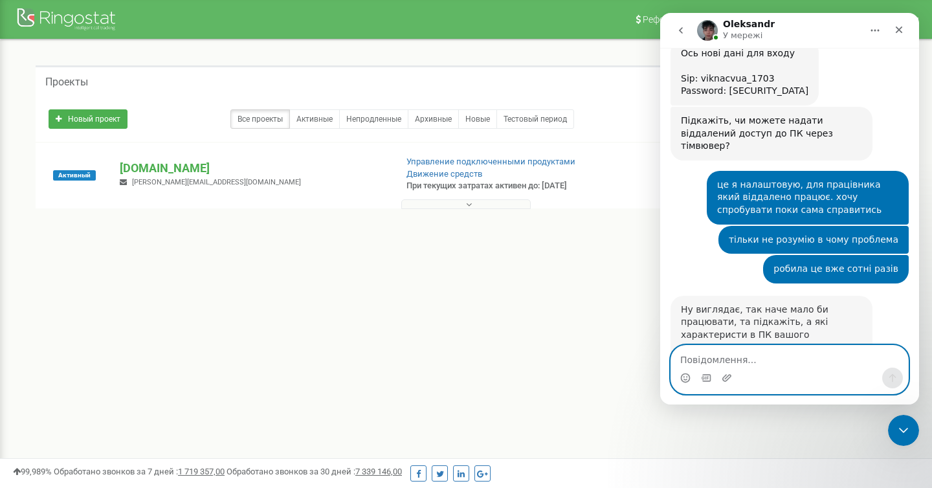
scroll to position [1045, 0]
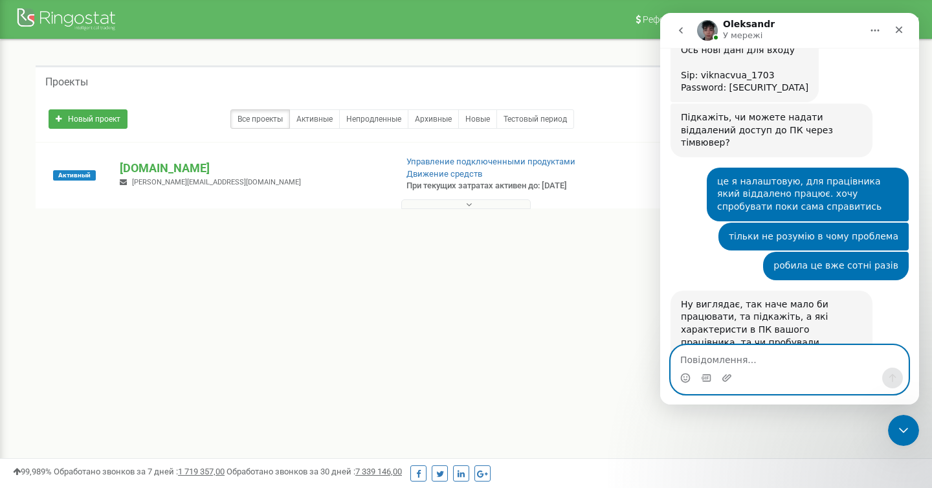
click at [782, 350] on textarea "Повідомлення..." at bounding box center [789, 357] width 237 height 22
type textarea "ми за іншим акаунтом зайшли"
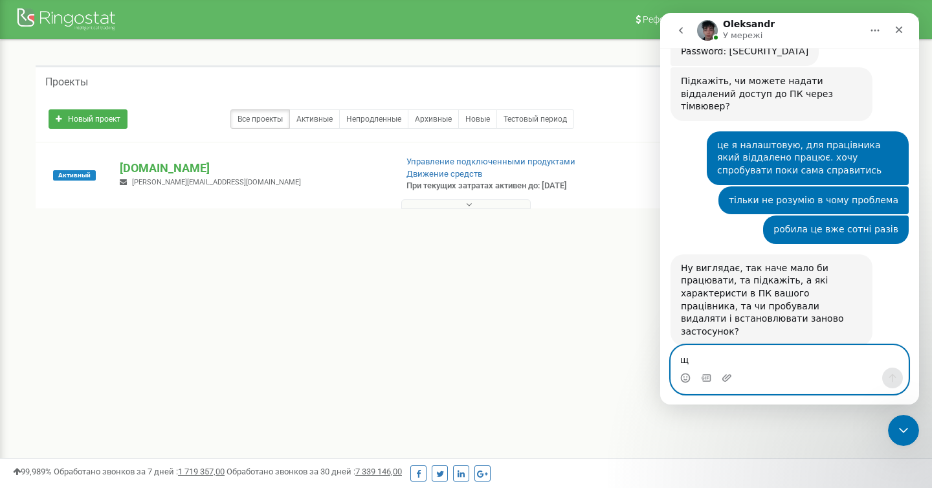
scroll to position [1084, 0]
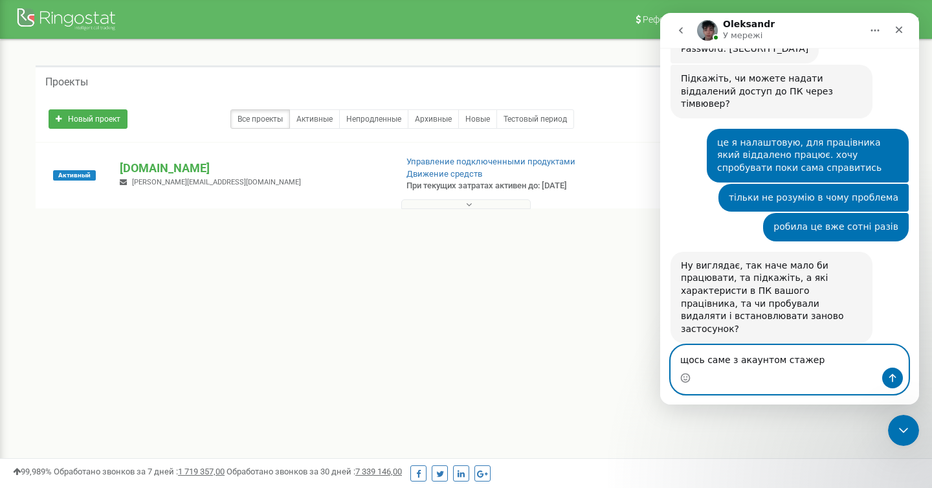
type textarea "щось саме з акаунтом стажер 5"
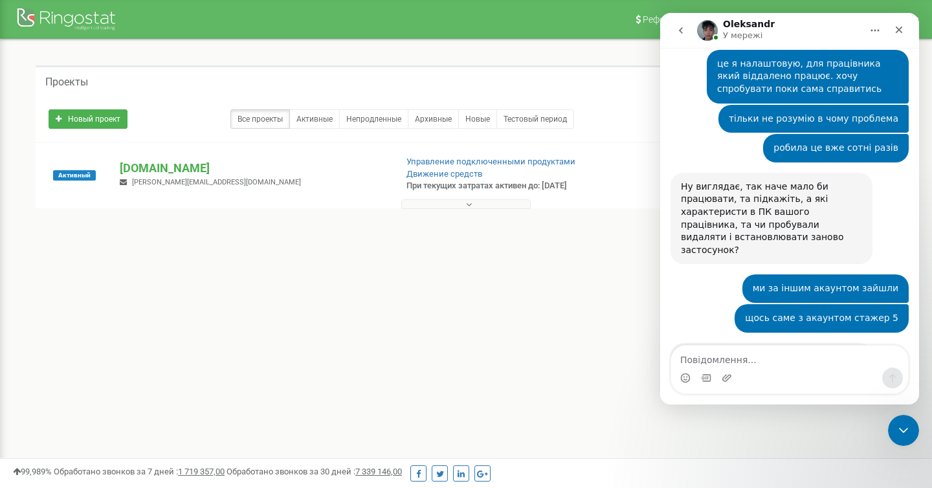
scroll to position [1164, 0]
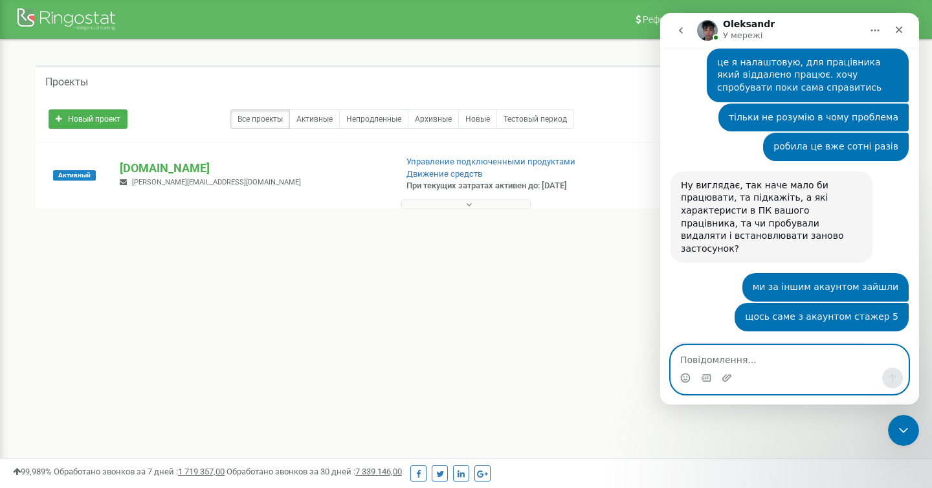
click at [775, 356] on textarea "Повідомлення..." at bounding box center [789, 357] width 237 height 22
type textarea "окей"
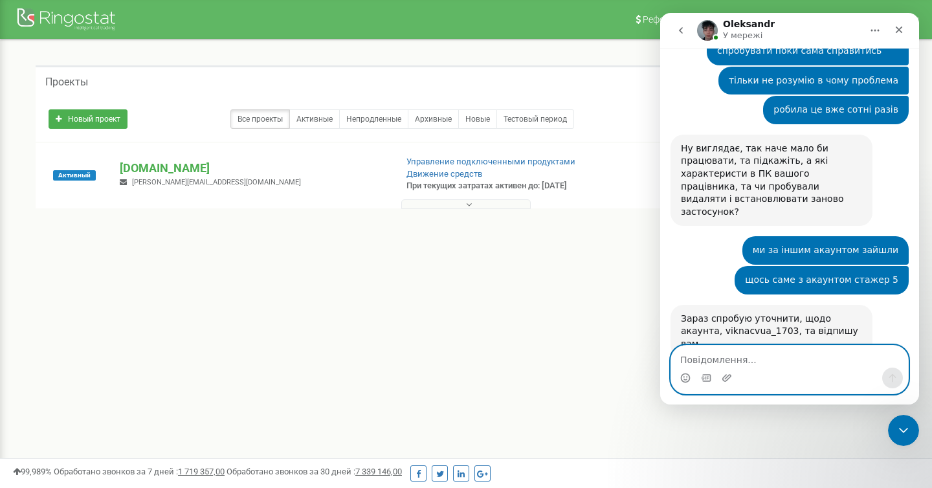
scroll to position [1203, 0]
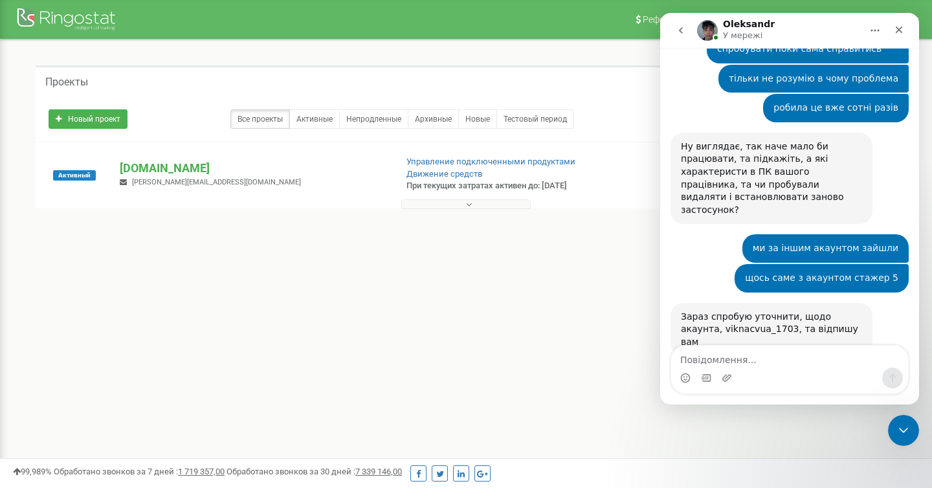
click at [682, 33] on icon "go back" at bounding box center [681, 30] width 10 height 10
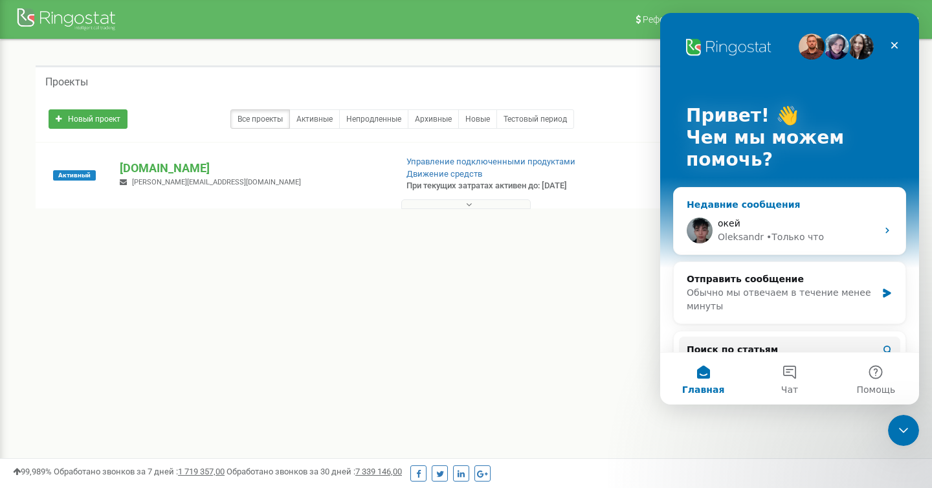
click at [780, 234] on div "• Только что" at bounding box center [795, 237] width 58 height 14
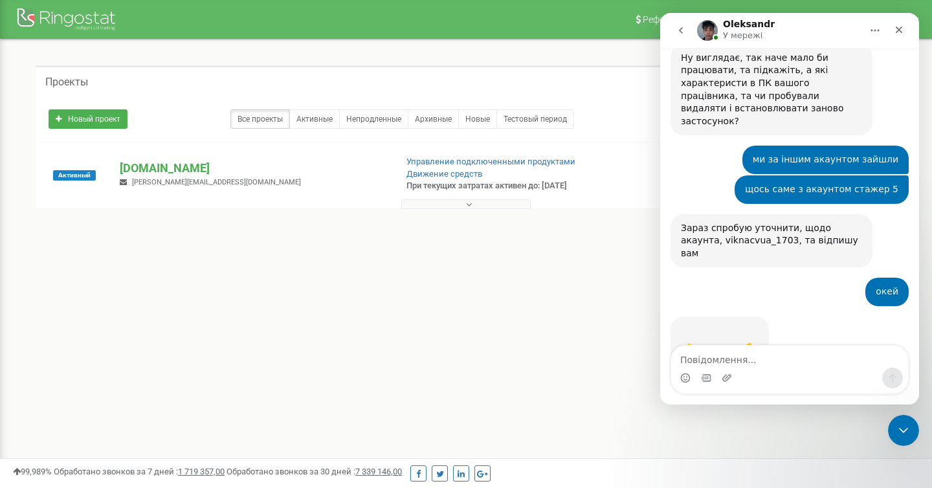
scroll to position [1299, 0]
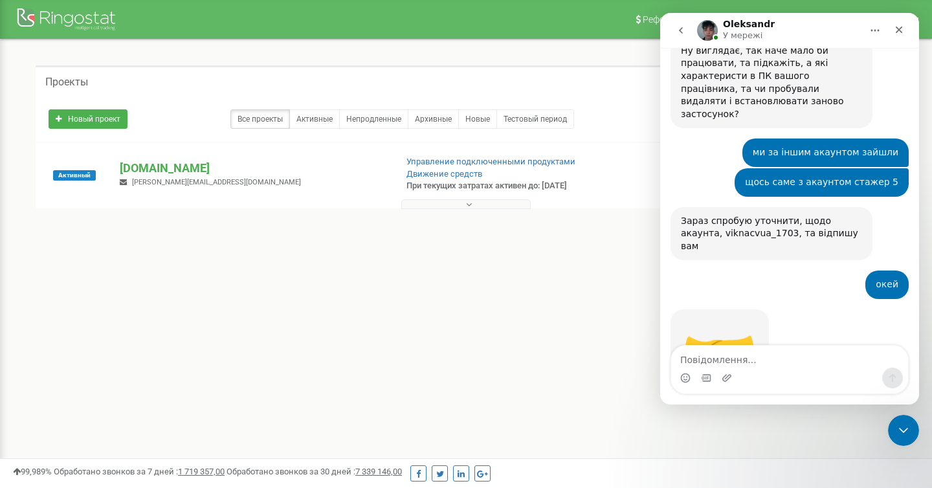
type textarea "д"
type textarea "чекаю, дякую"
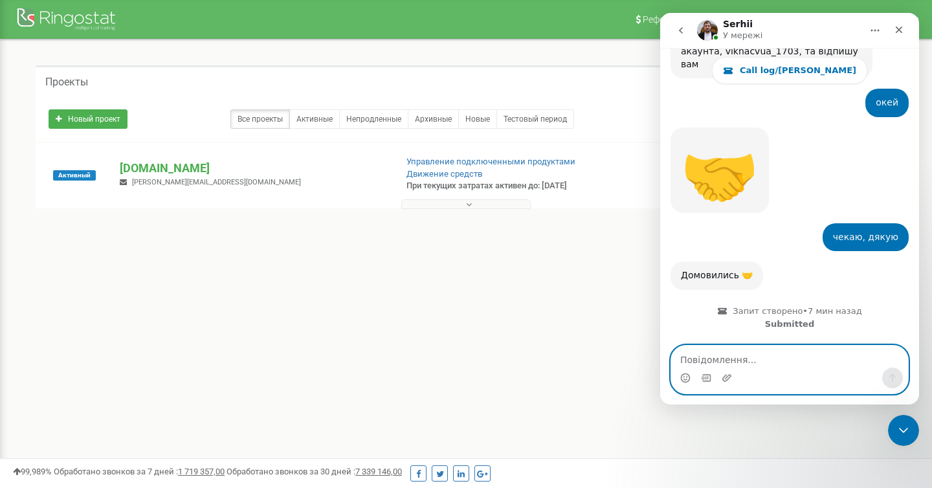
scroll to position [1518, 0]
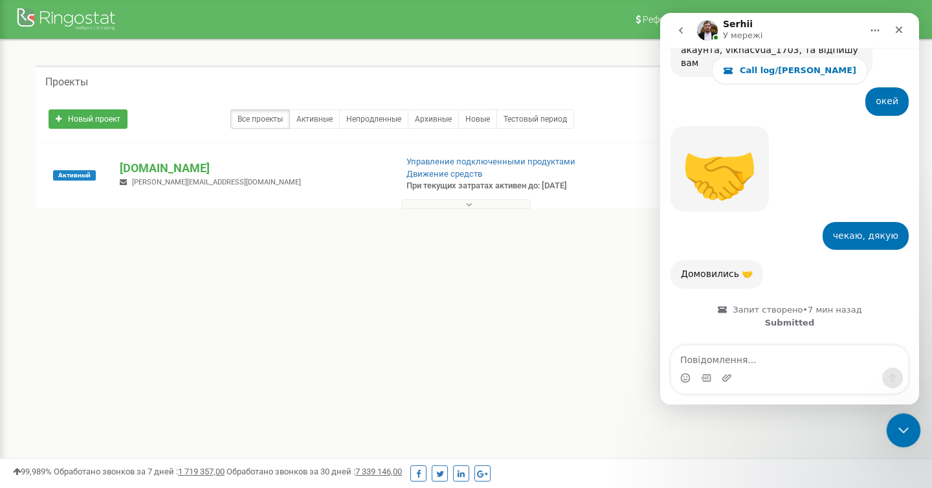
click at [904, 428] on icon "Закрыть службу сообщений Intercom" at bounding box center [902, 429] width 16 height 16
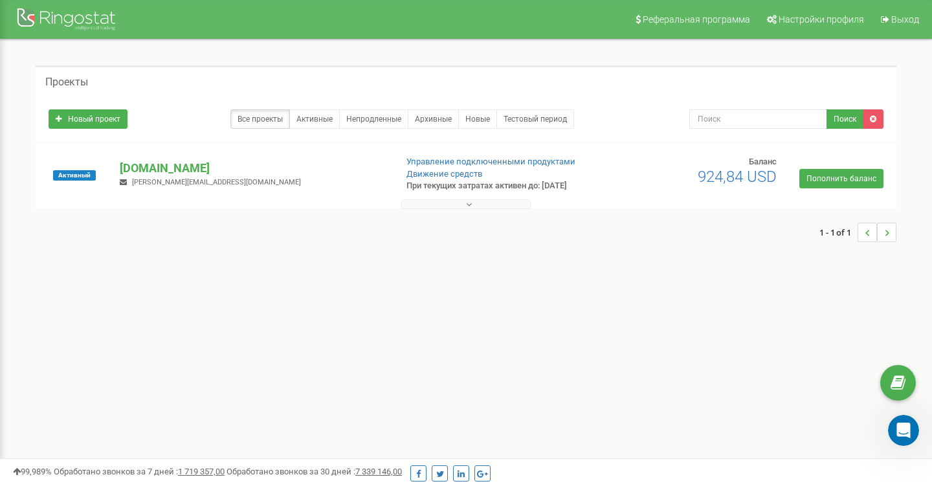
click at [469, 202] on icon at bounding box center [469, 204] width 6 height 9
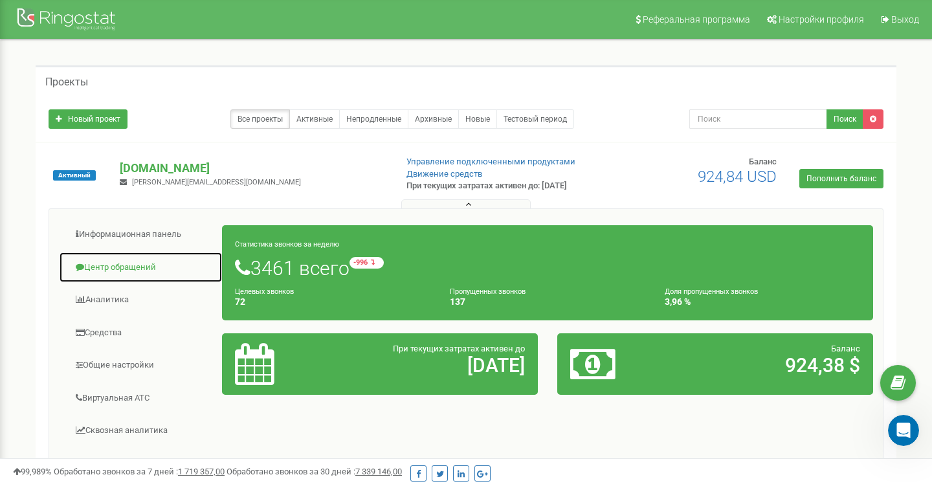
click at [140, 261] on link "Центр обращений" at bounding box center [141, 268] width 164 height 32
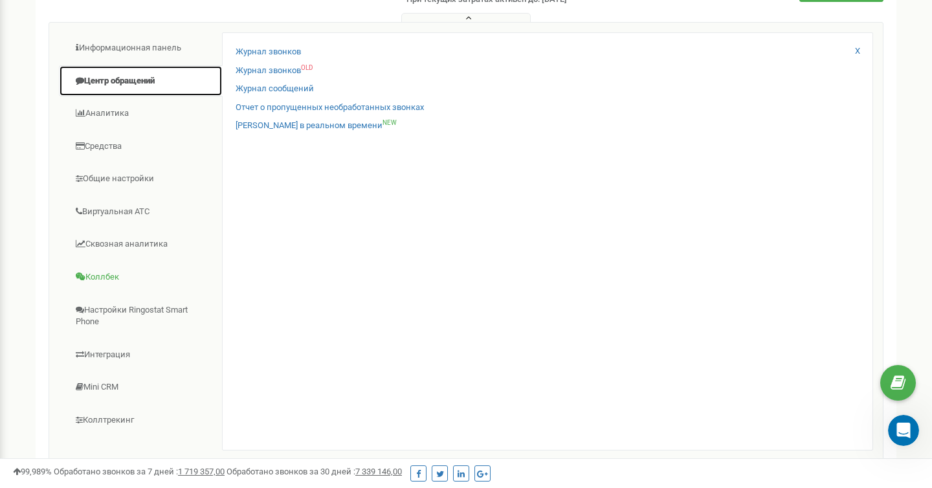
scroll to position [210, 0]
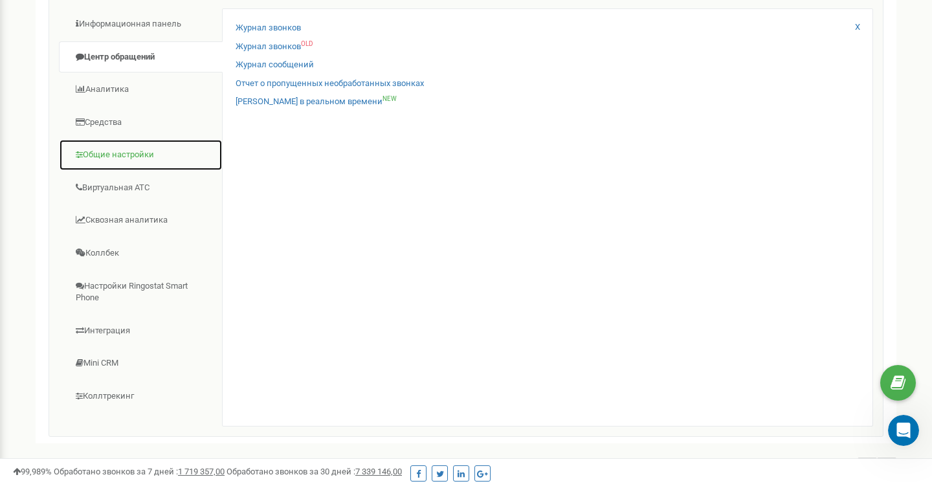
click at [135, 155] on link "Общие настройки" at bounding box center [141, 155] width 164 height 32
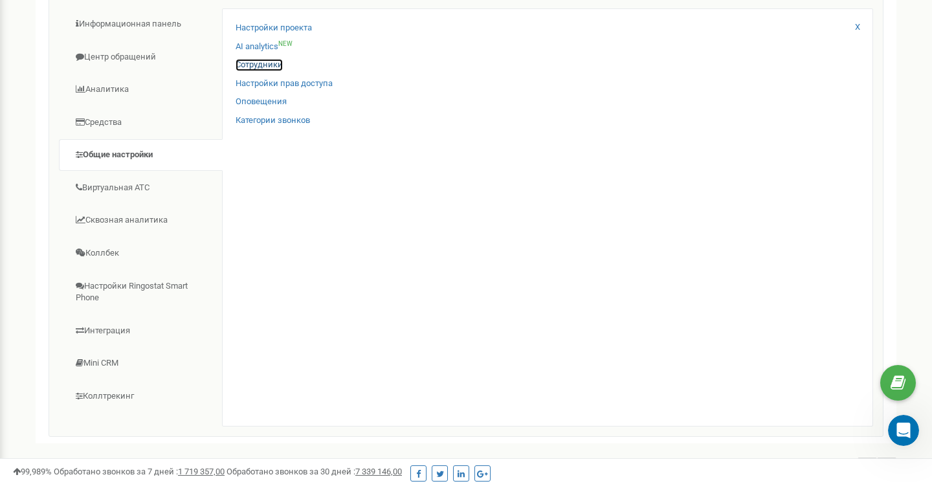
click at [265, 63] on link "Сотрудники" at bounding box center [259, 65] width 47 height 12
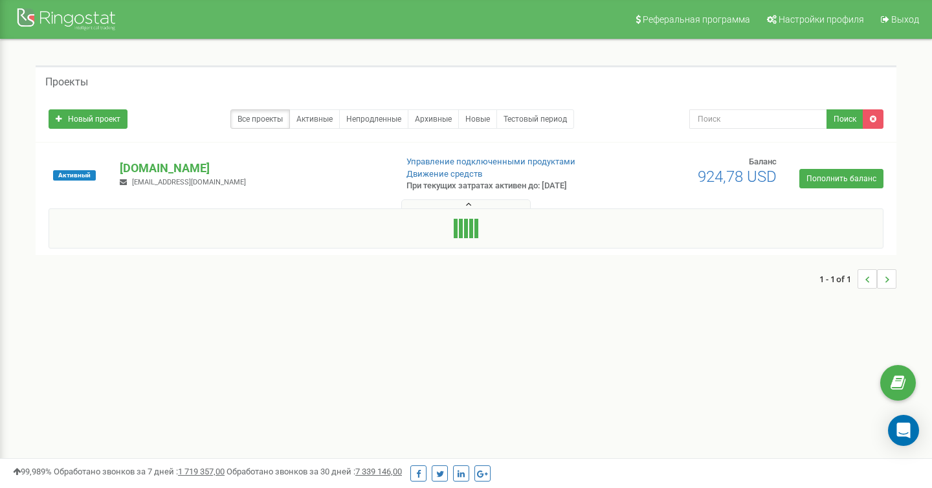
click at [152, 215] on div at bounding box center [466, 228] width 835 height 40
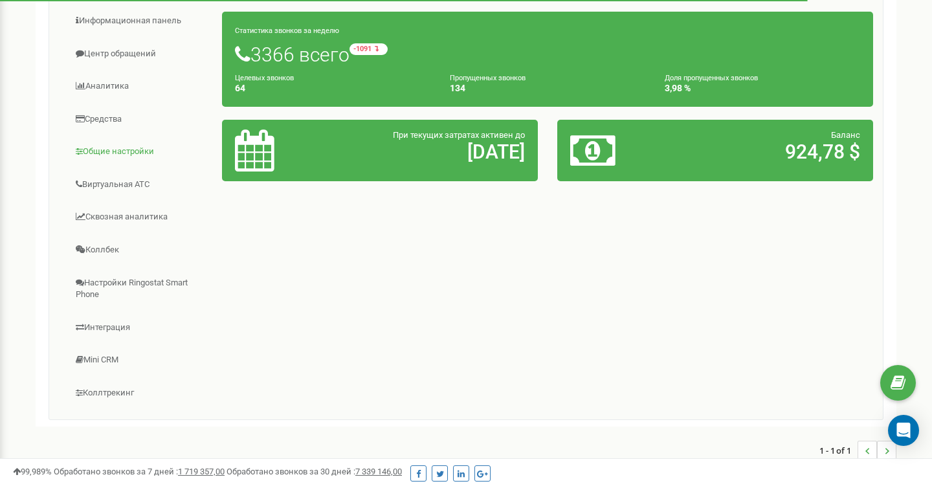
scroll to position [197, 0]
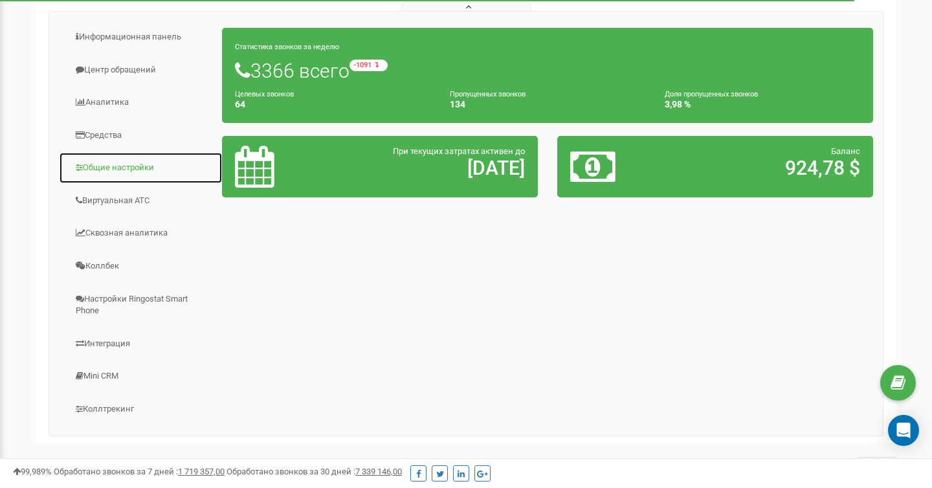
click at [129, 175] on link "Общие настройки" at bounding box center [141, 168] width 164 height 32
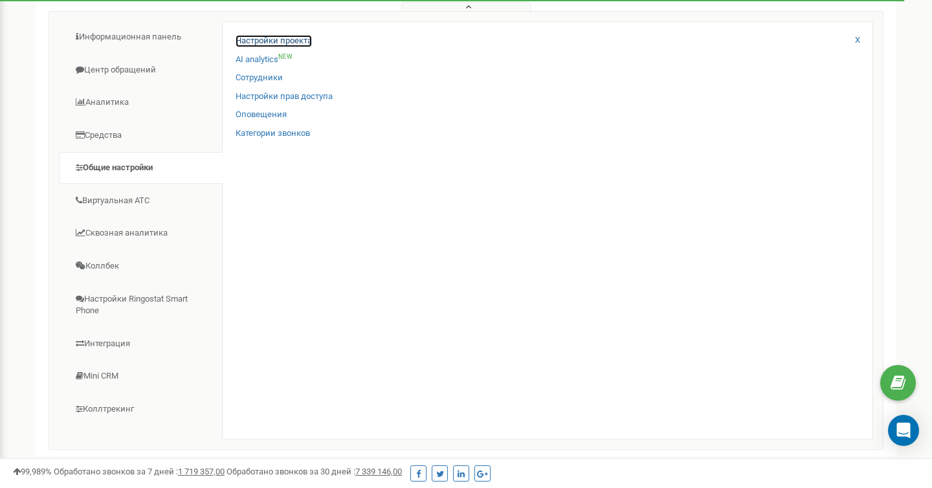
click at [283, 38] on link "Настройки проекта" at bounding box center [274, 41] width 76 height 12
click at [266, 77] on link "Сотрудники" at bounding box center [259, 78] width 47 height 12
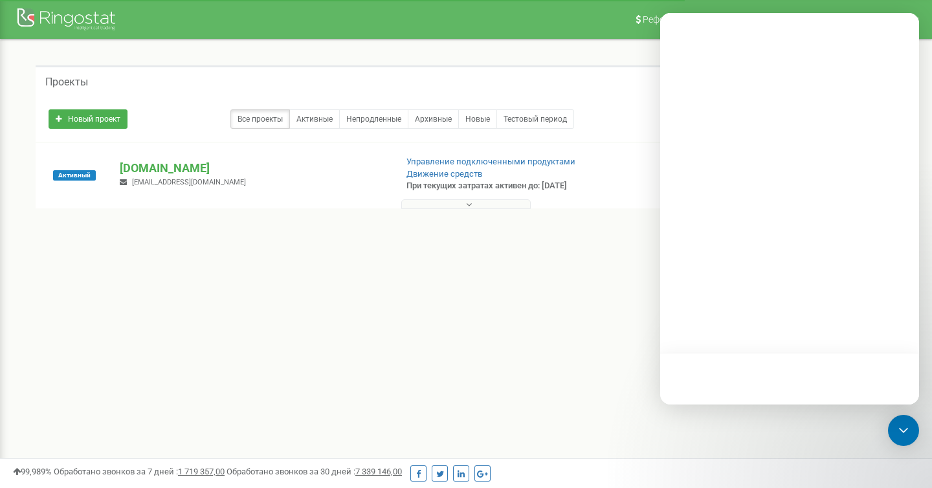
click at [459, 198] on div at bounding box center [466, 201] width 854 height 13
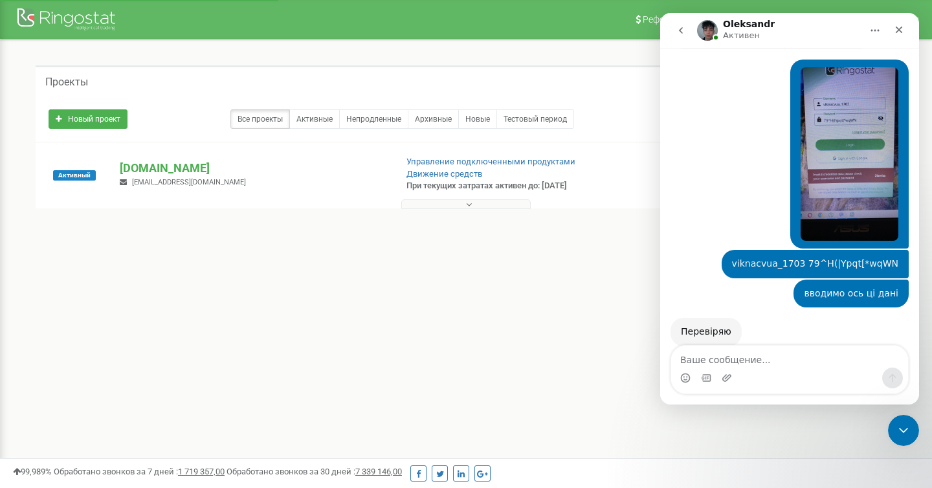
scroll to position [417, 0]
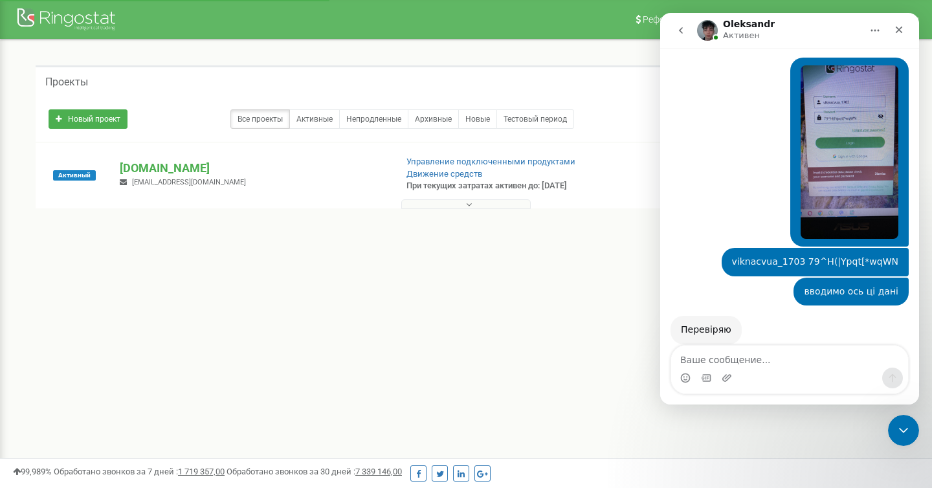
click at [461, 204] on button at bounding box center [465, 204] width 129 height 10
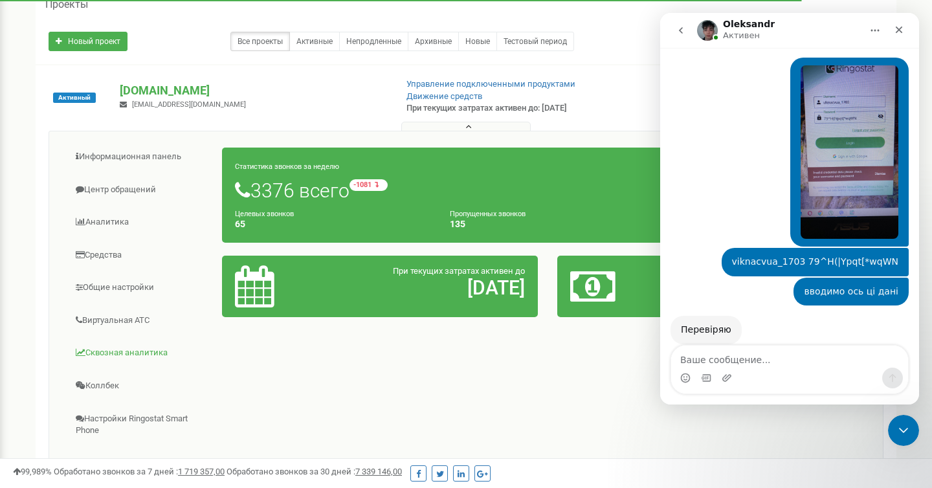
scroll to position [153, 0]
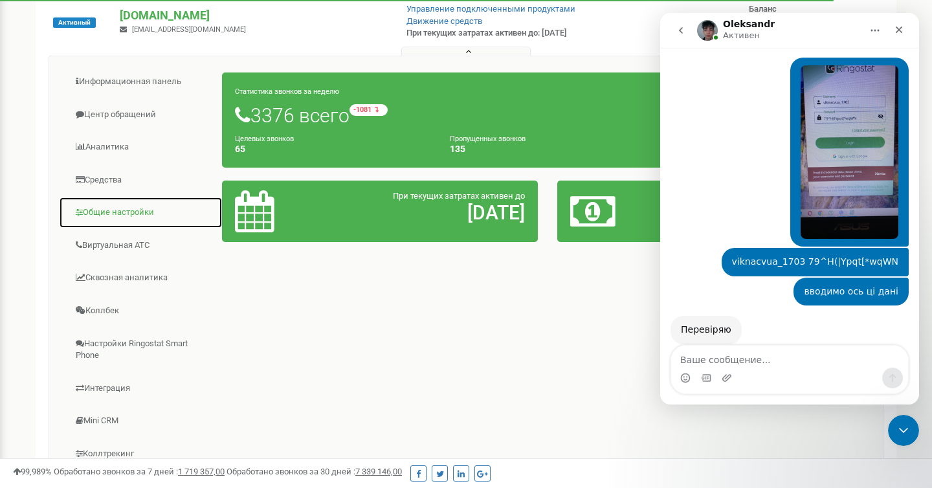
click at [144, 220] on link "Общие настройки" at bounding box center [141, 213] width 164 height 32
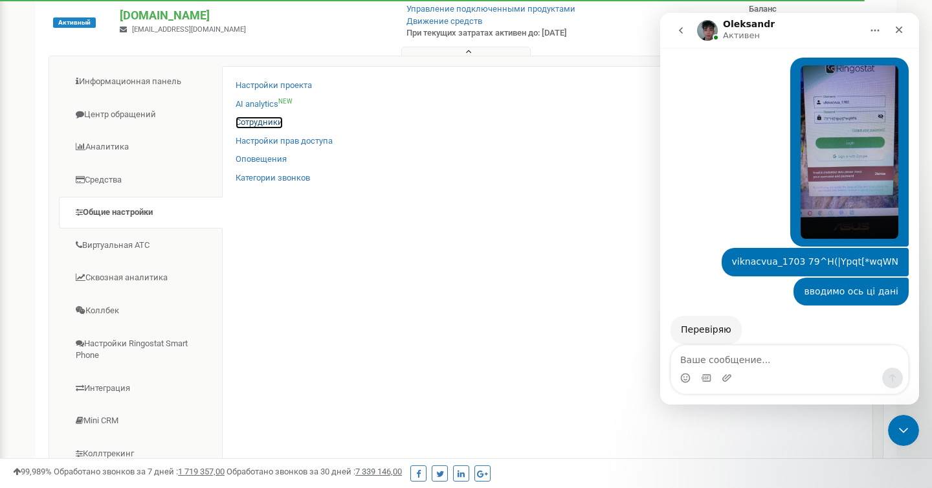
click at [265, 122] on link "Сотрудники" at bounding box center [259, 122] width 47 height 12
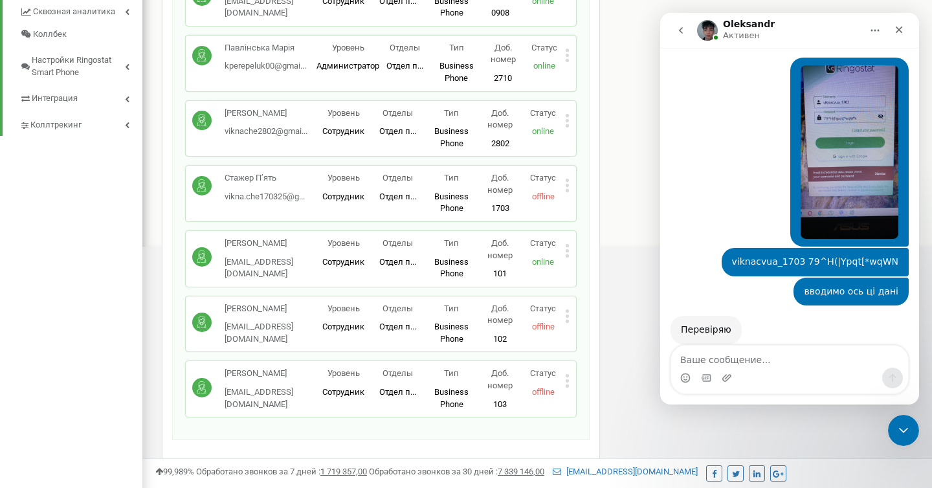
scroll to position [531, 0]
click at [569, 187] on icon at bounding box center [567, 184] width 5 height 14
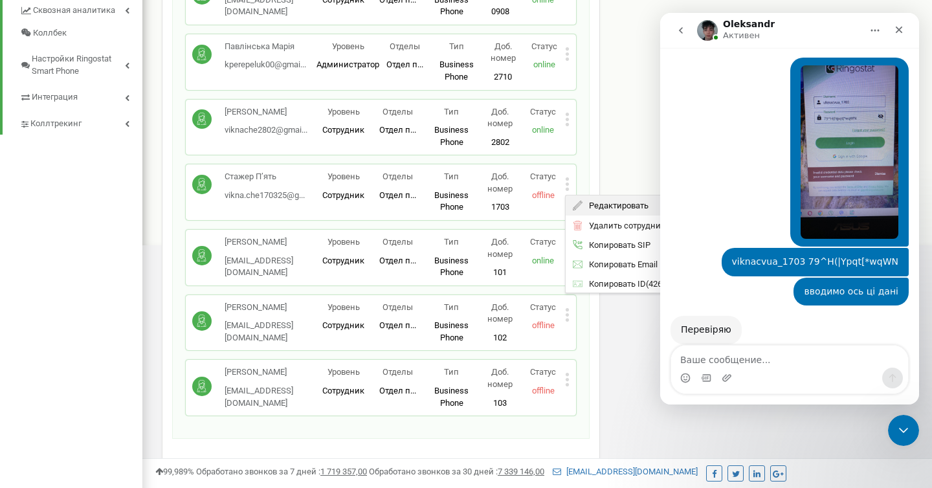
click at [573, 203] on icon at bounding box center [578, 206] width 10 height 10
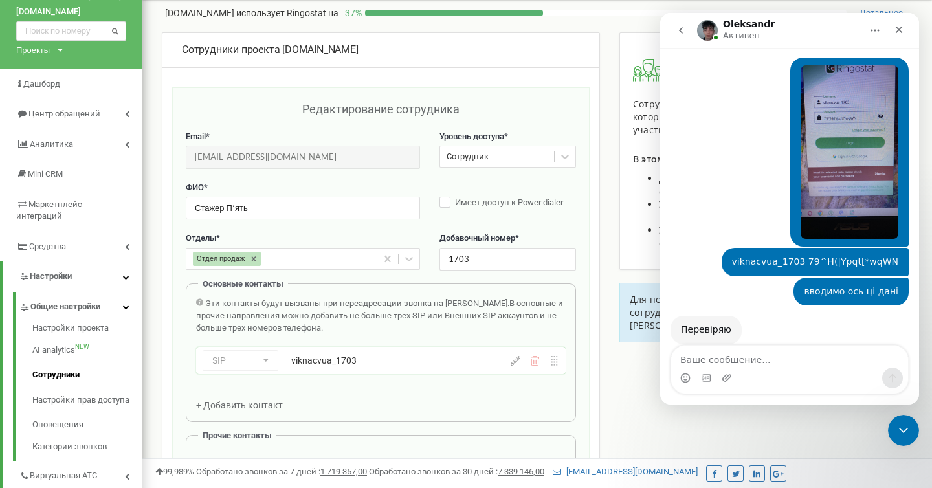
scroll to position [0, 0]
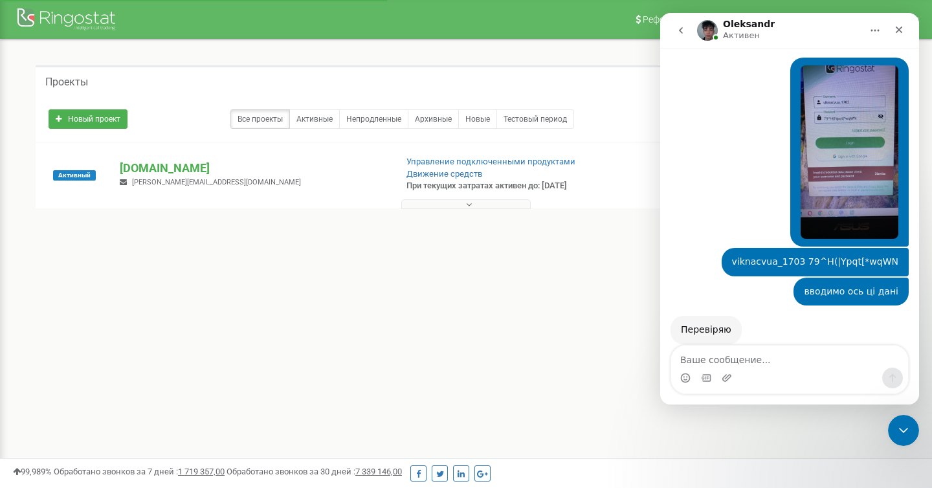
scroll to position [417, 0]
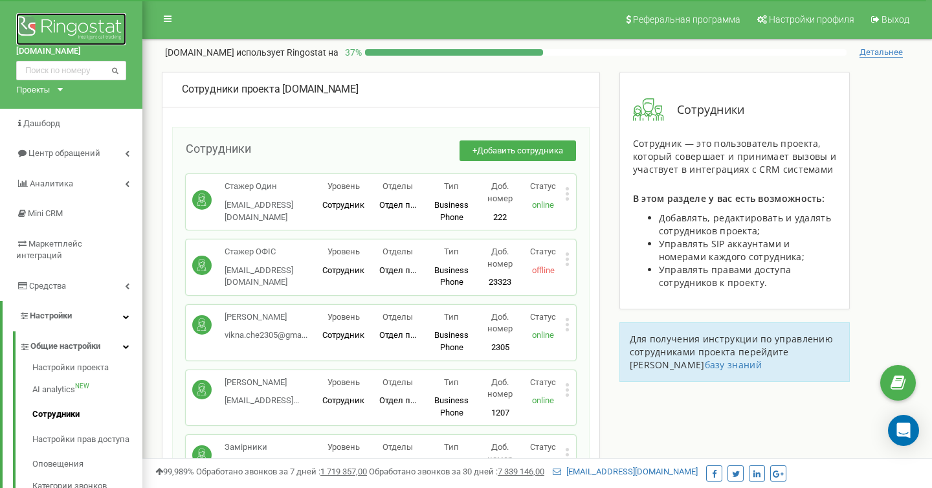
click at [104, 26] on img at bounding box center [71, 29] width 110 height 32
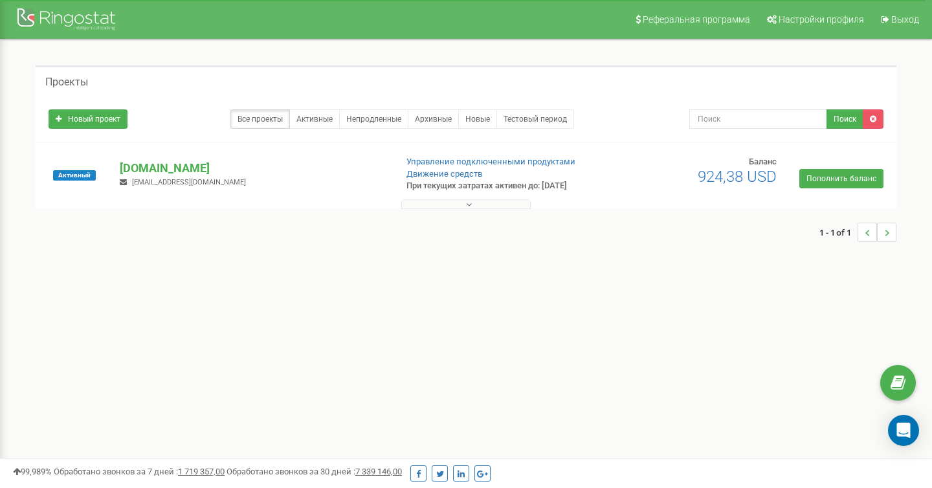
click at [468, 200] on icon at bounding box center [469, 204] width 6 height 9
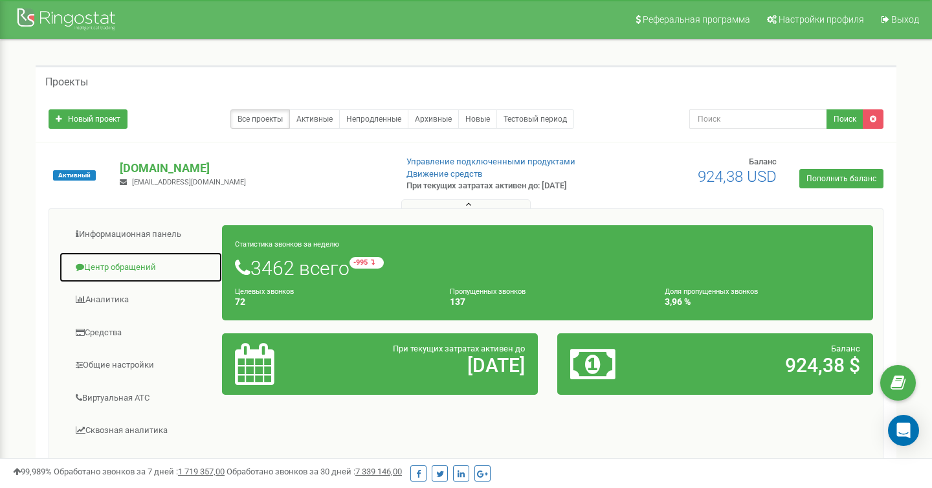
click at [153, 276] on link "Центр обращений" at bounding box center [141, 268] width 164 height 32
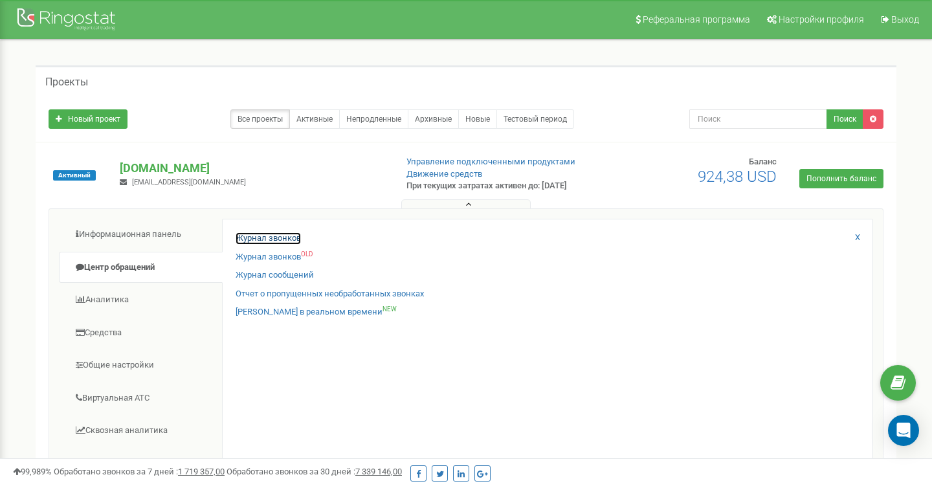
click at [267, 237] on link "Журнал звонков" at bounding box center [268, 238] width 65 height 12
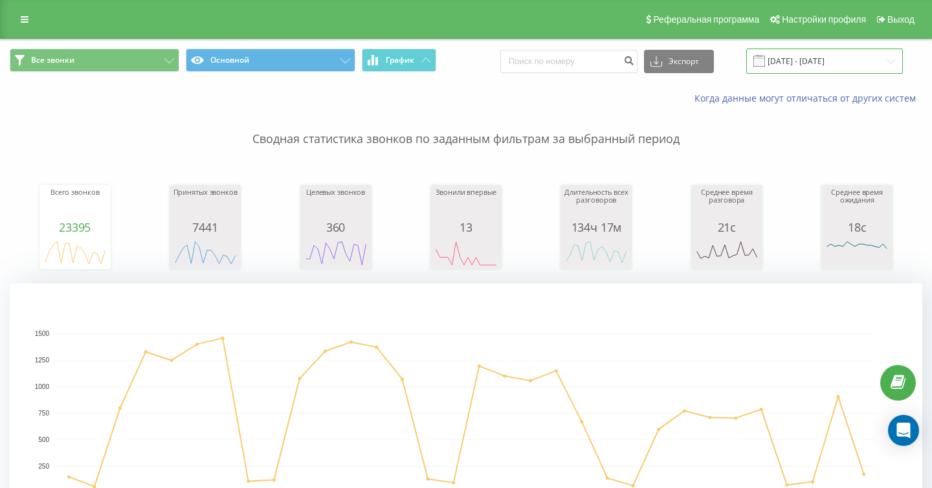
click at [818, 50] on input "[DATE] - [DATE]" at bounding box center [824, 61] width 157 height 25
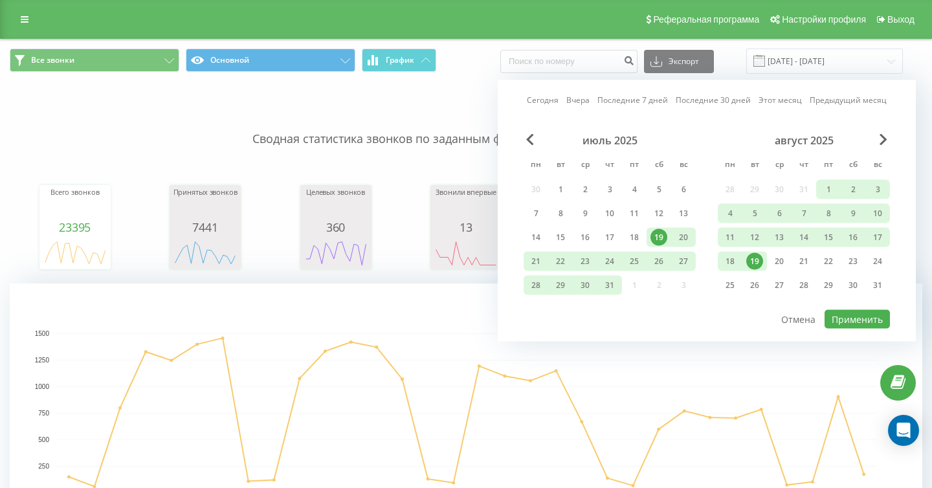
click at [756, 260] on div "19" at bounding box center [754, 261] width 17 height 17
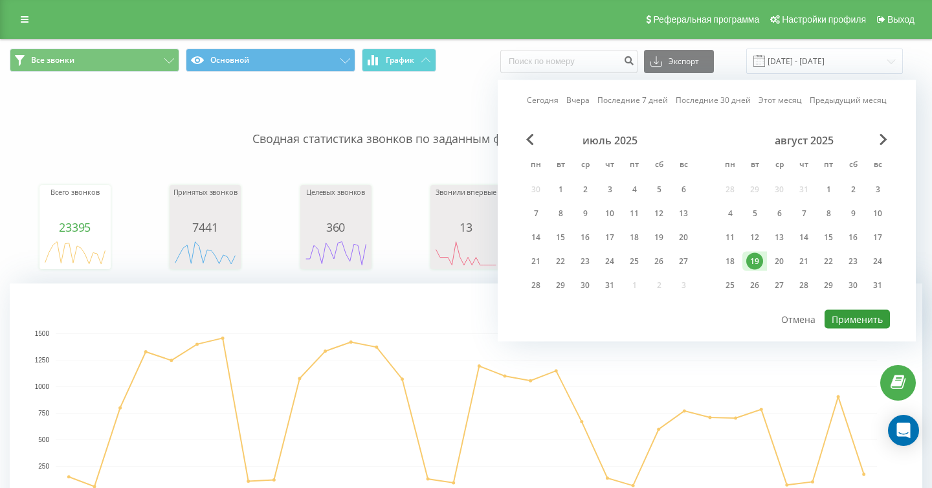
click at [860, 322] on button "Применить" at bounding box center [856, 319] width 65 height 19
type input "19.08.2025 - 19.08.2025"
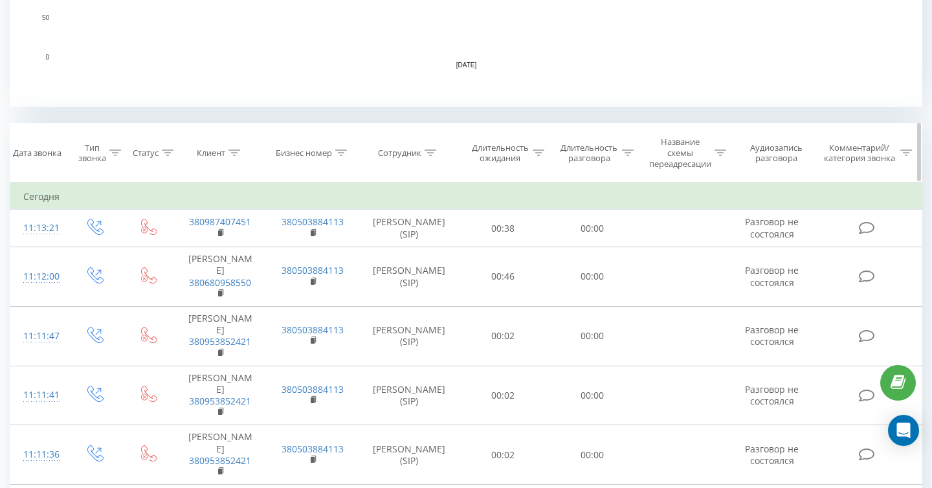
scroll to position [413, 0]
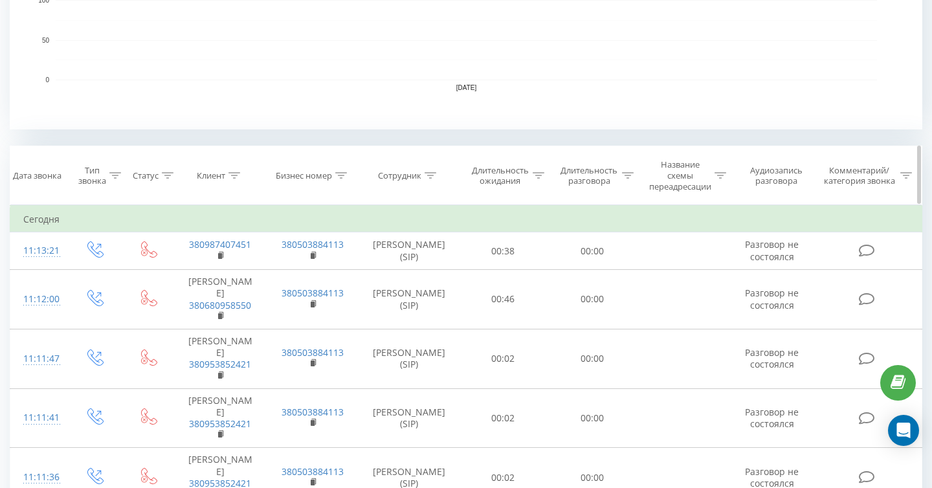
click at [428, 169] on th "Сотрудник" at bounding box center [409, 175] width 100 height 59
click at [432, 181] on th "Сотрудник" at bounding box center [409, 175] width 100 height 59
click at [432, 179] on div at bounding box center [431, 175] width 12 height 11
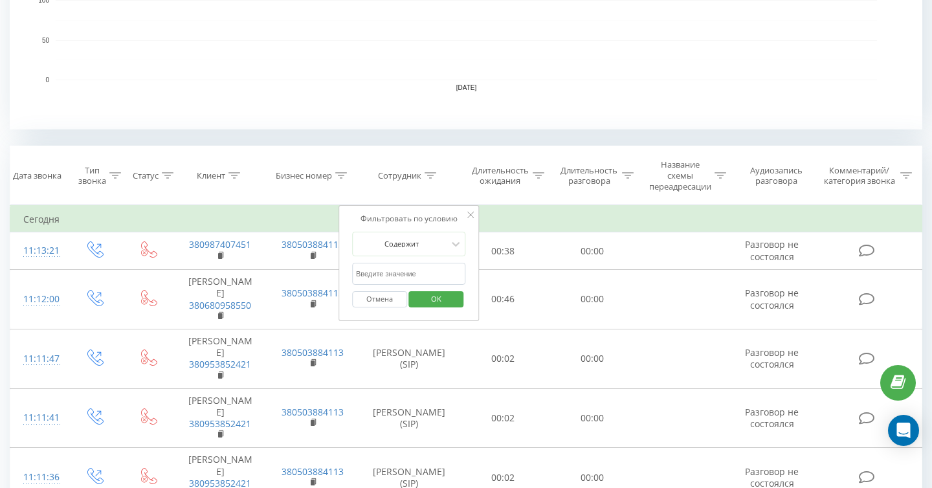
click at [430, 285] on div "Отмена OK" at bounding box center [409, 299] width 114 height 29
click at [429, 274] on input "text" at bounding box center [409, 274] width 114 height 23
type input "один"
click at [457, 302] on button "OK" at bounding box center [436, 299] width 55 height 16
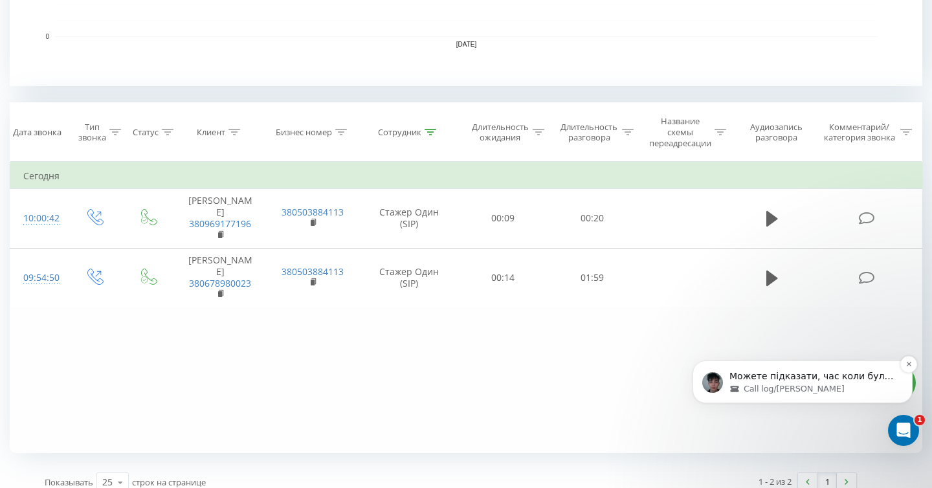
click at [827, 392] on div "Call log/Homer" at bounding box center [812, 389] width 167 height 12
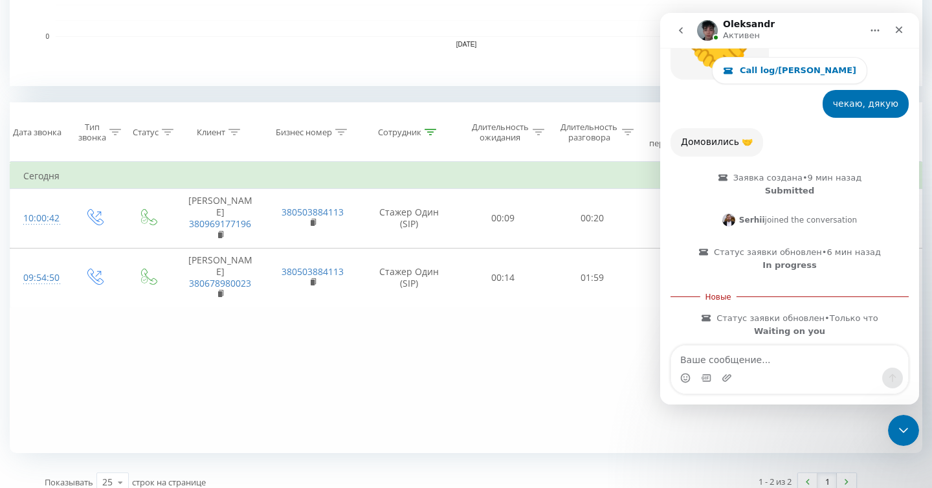
scroll to position [1648, 0]
click at [800, 352] on textarea "Ваше сообщение..." at bounding box center [789, 357] width 237 height 22
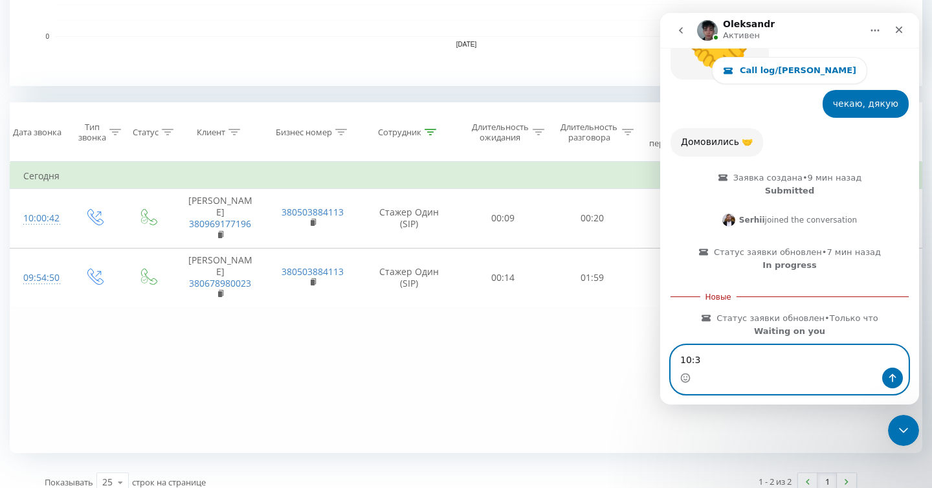
type textarea "10:38"
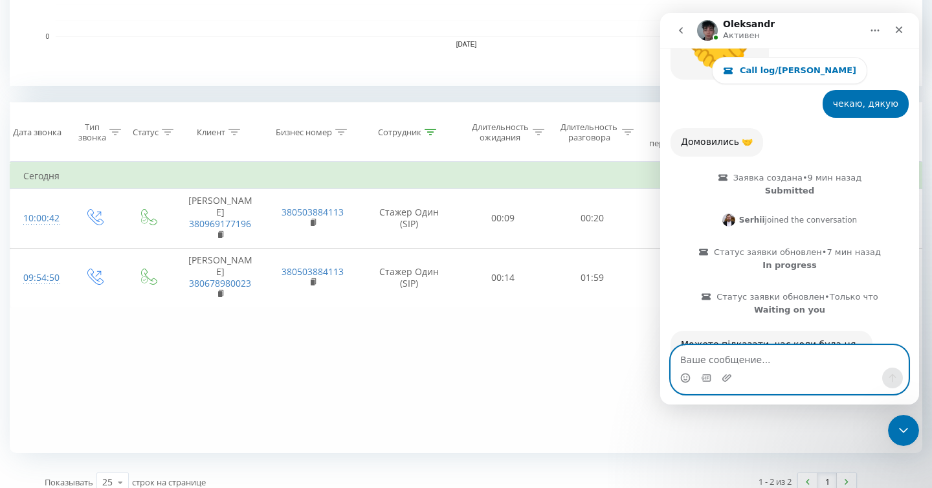
scroll to position [1666, 0]
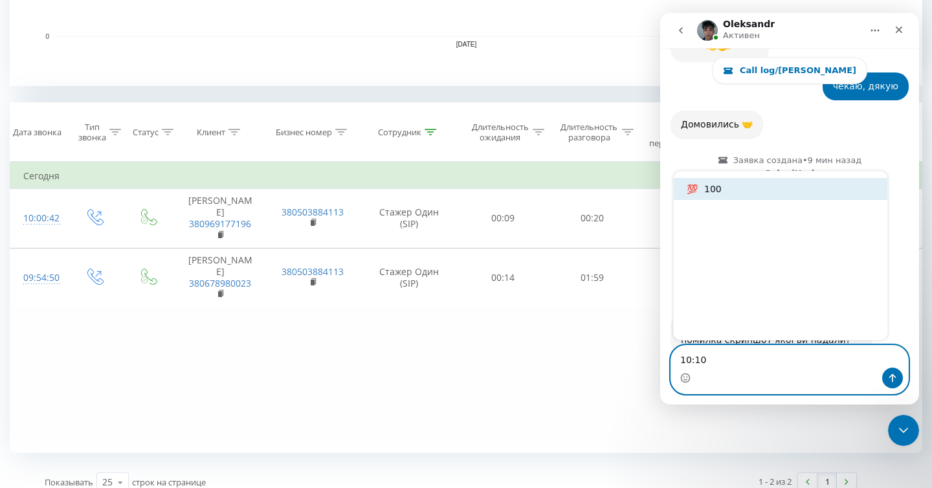
type textarea "10:10"
click at [891, 379] on icon "Отправить сообщение…" at bounding box center [892, 378] width 10 height 10
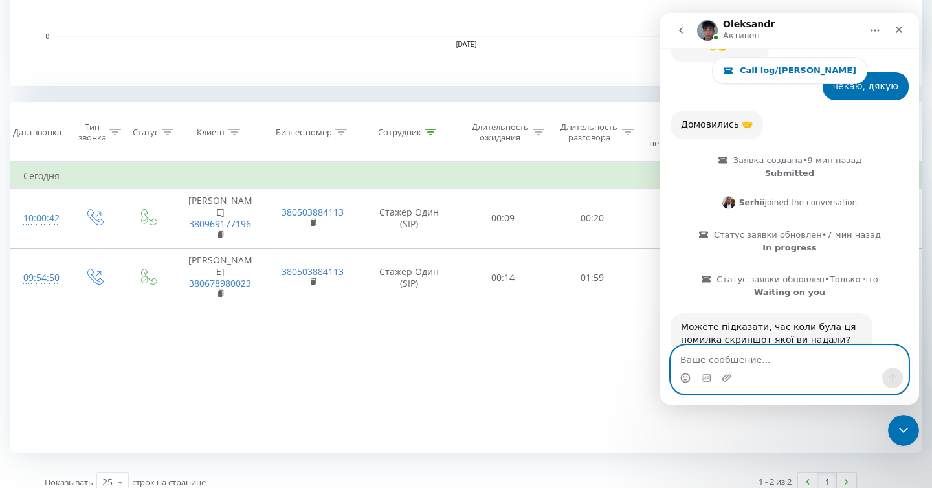
scroll to position [1695, 0]
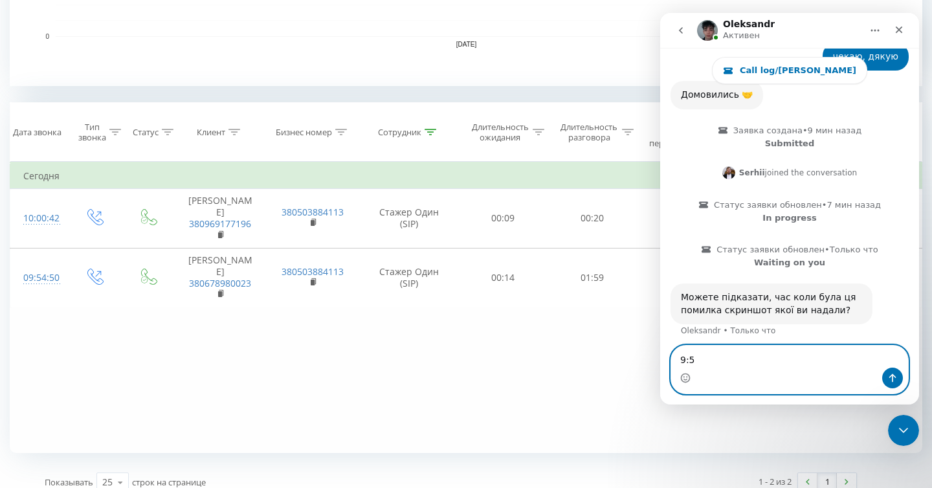
type textarea "9:54"
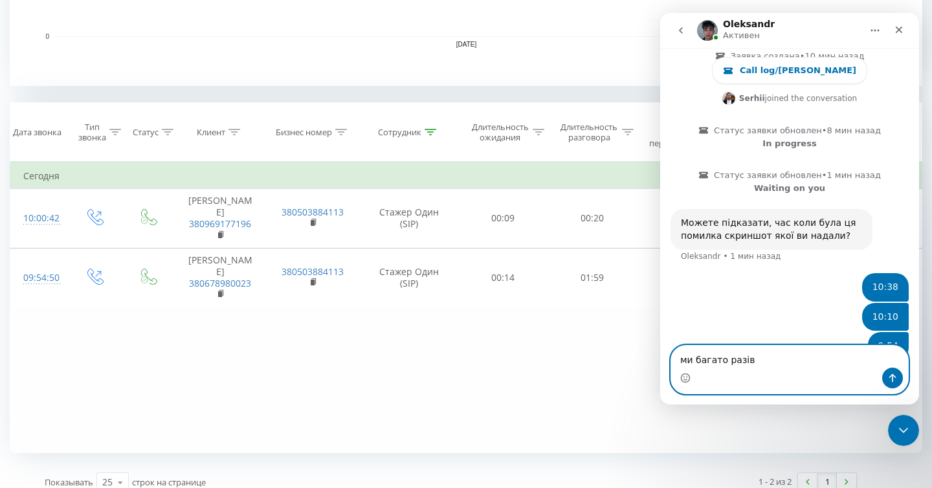
scroll to position [1774, 0]
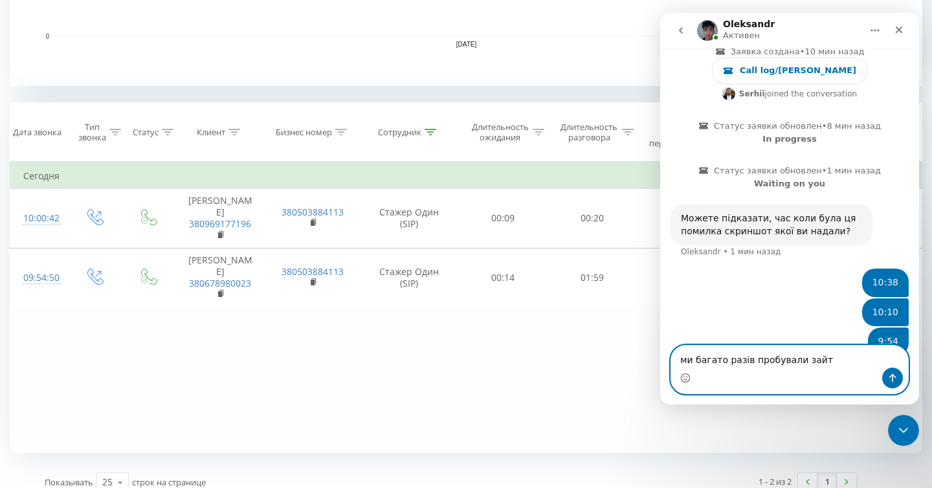
type textarea "ми багато разів пробували зайти"
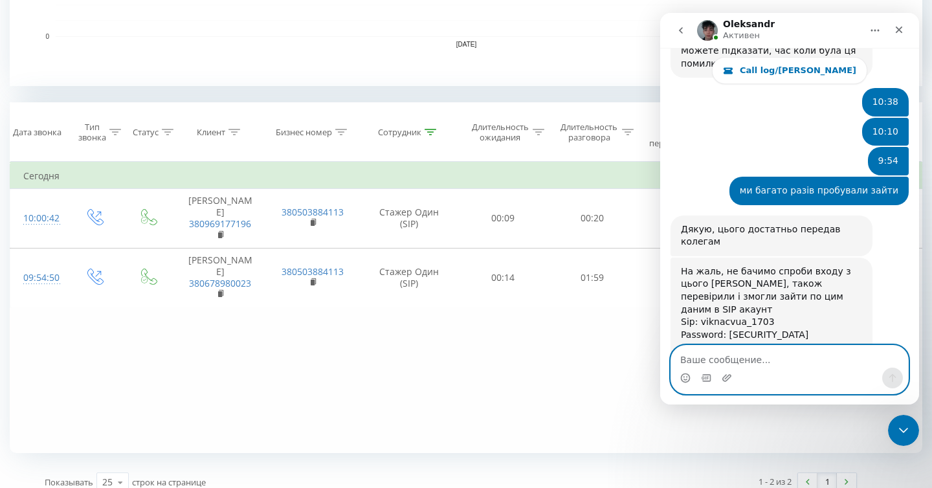
scroll to position [1949, 0]
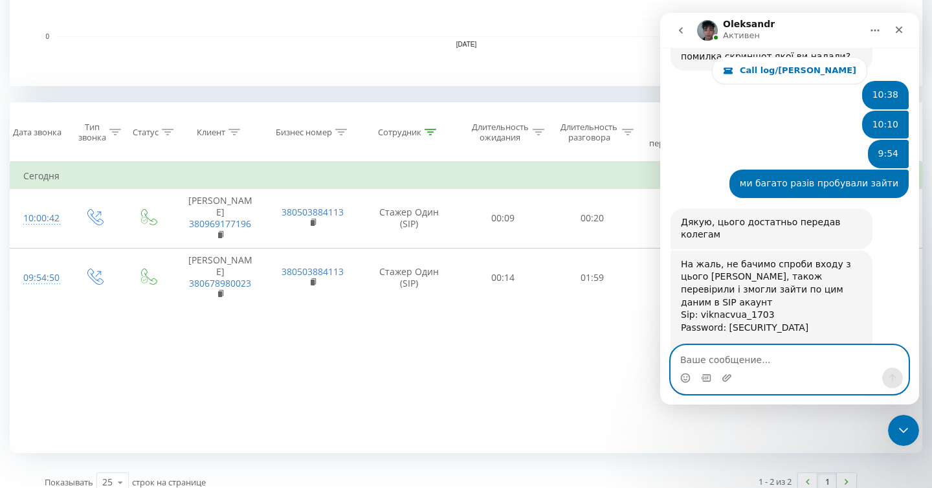
click at [757, 355] on textarea "Ваше сообщение..." at bounding box center [789, 357] width 237 height 22
type textarea "п"
click at [722, 360] on textarea "мені вже не треба" at bounding box center [789, 357] width 237 height 22
type textarea "мені вже поки не треба"
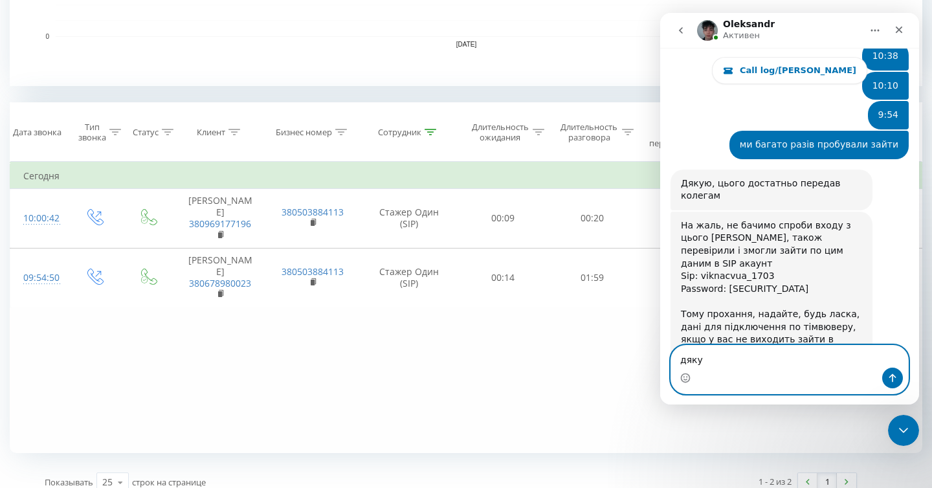
type textarea "дякую"
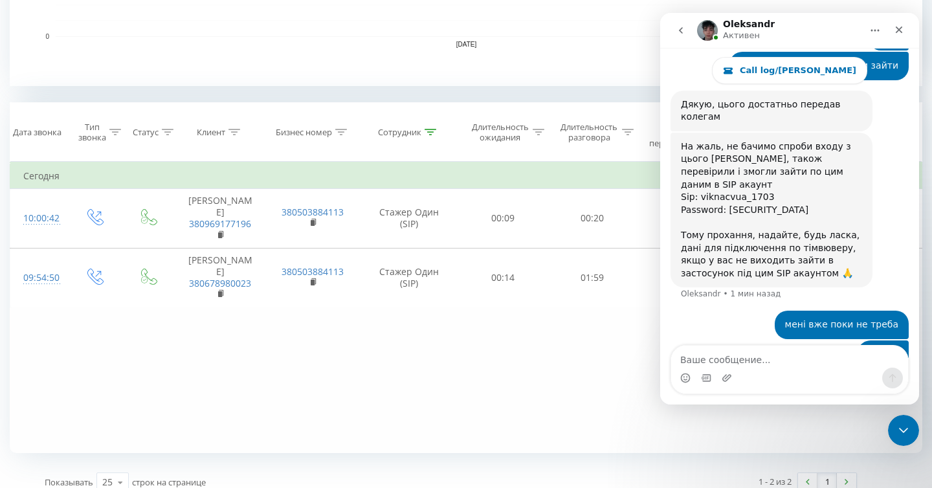
scroll to position [0, 0]
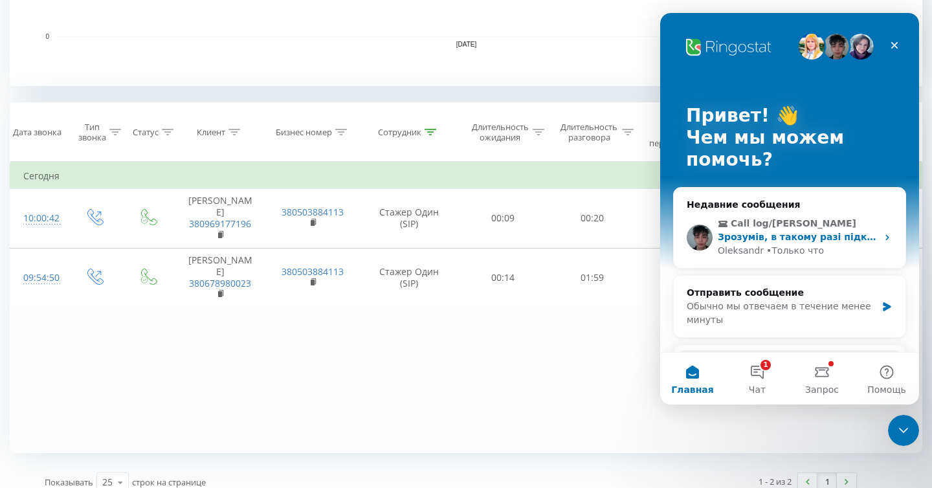
click at [805, 224] on span "Call log/Homer" at bounding box center [791, 224] width 146 height 14
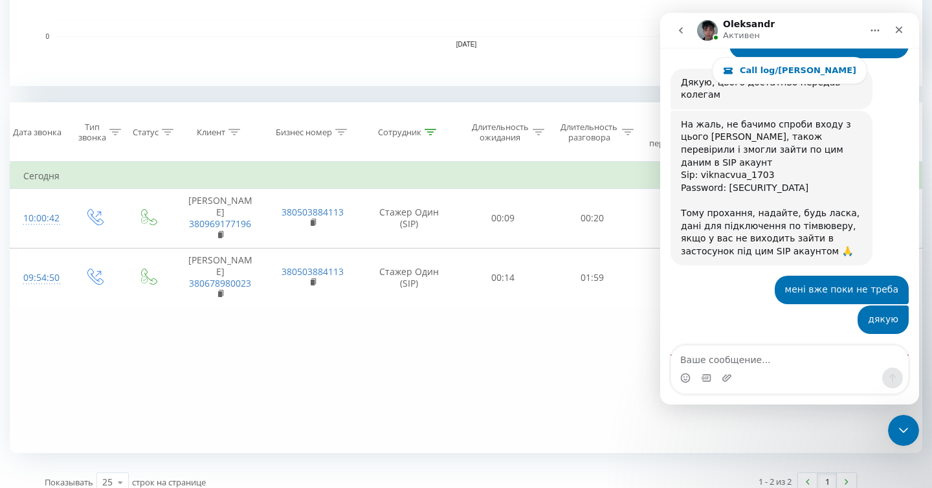
scroll to position [2090, 0]
type textarea "ні"
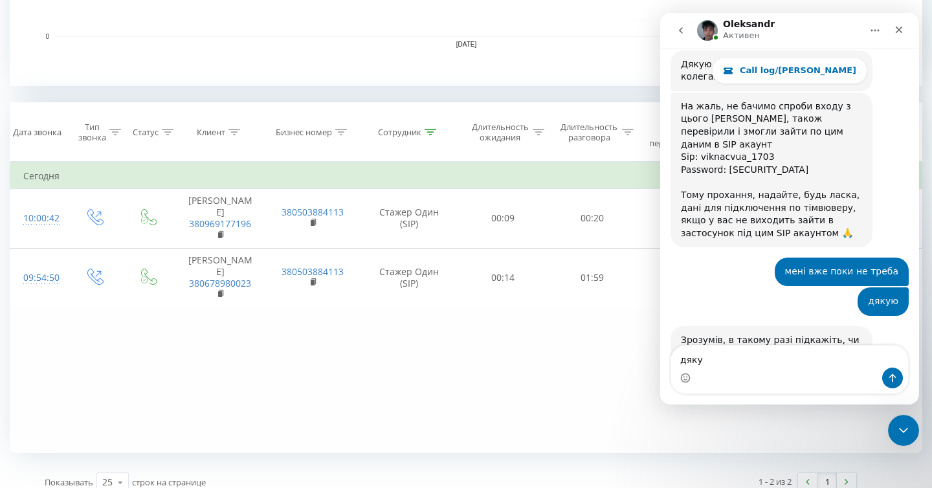
type textarea "дякую"
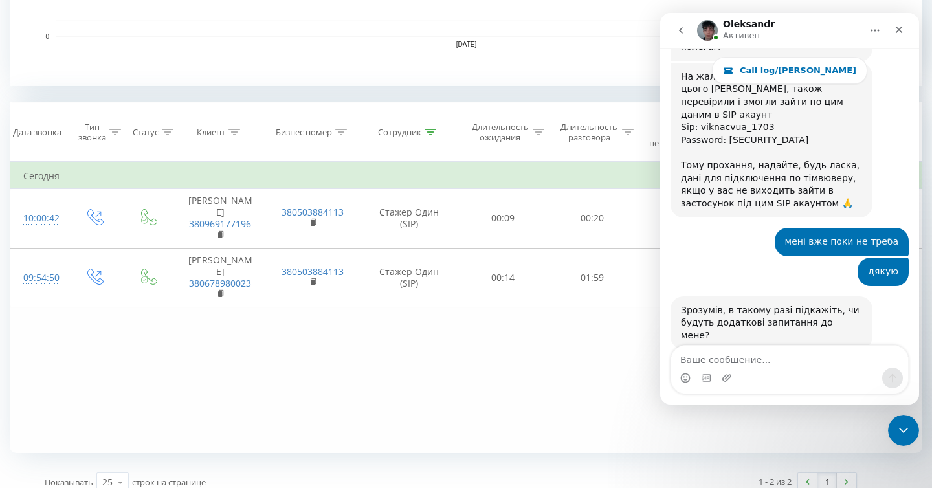
click at [677, 35] on icon "go back" at bounding box center [681, 30] width 10 height 10
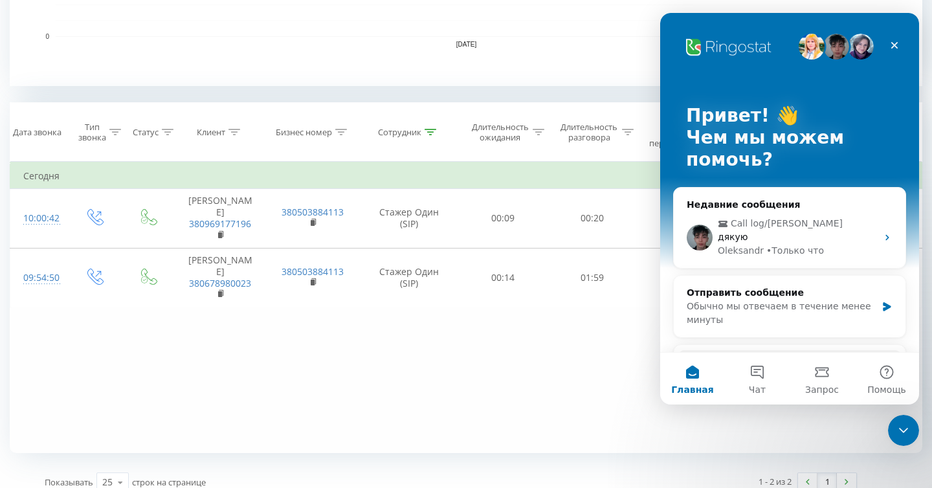
scroll to position [0, 0]
click at [912, 421] on div "Закрыть службу сообщений Intercom" at bounding box center [901, 428] width 31 height 31
